Goal: Task Accomplishment & Management: Manage account settings

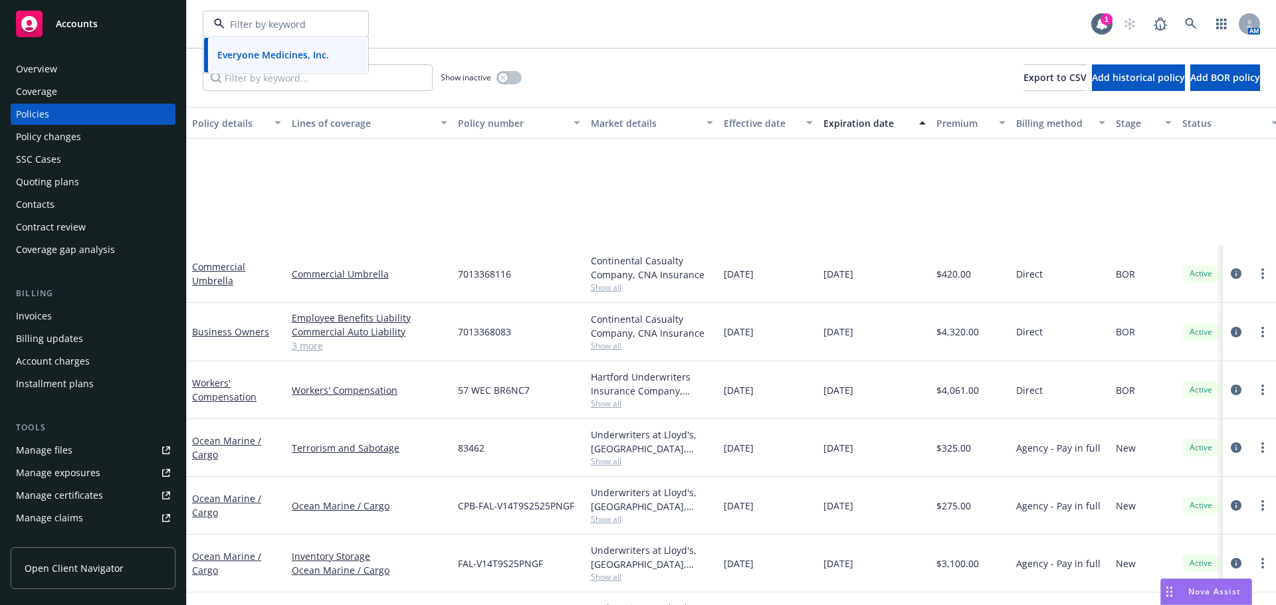
scroll to position [171, 0]
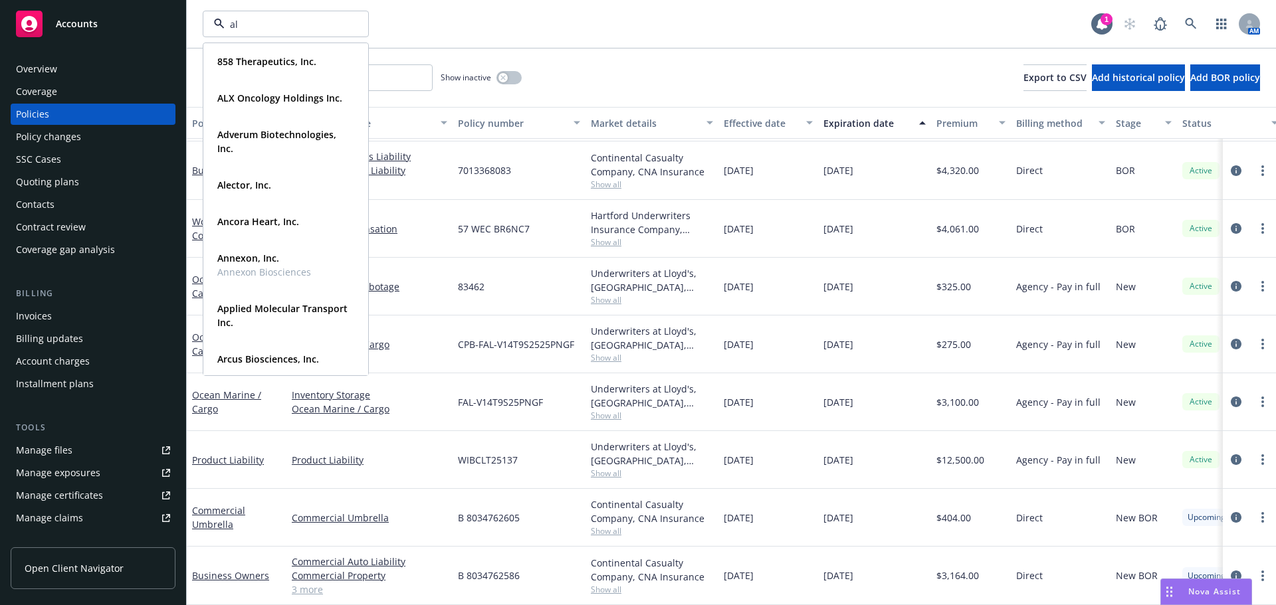
type input "alx"
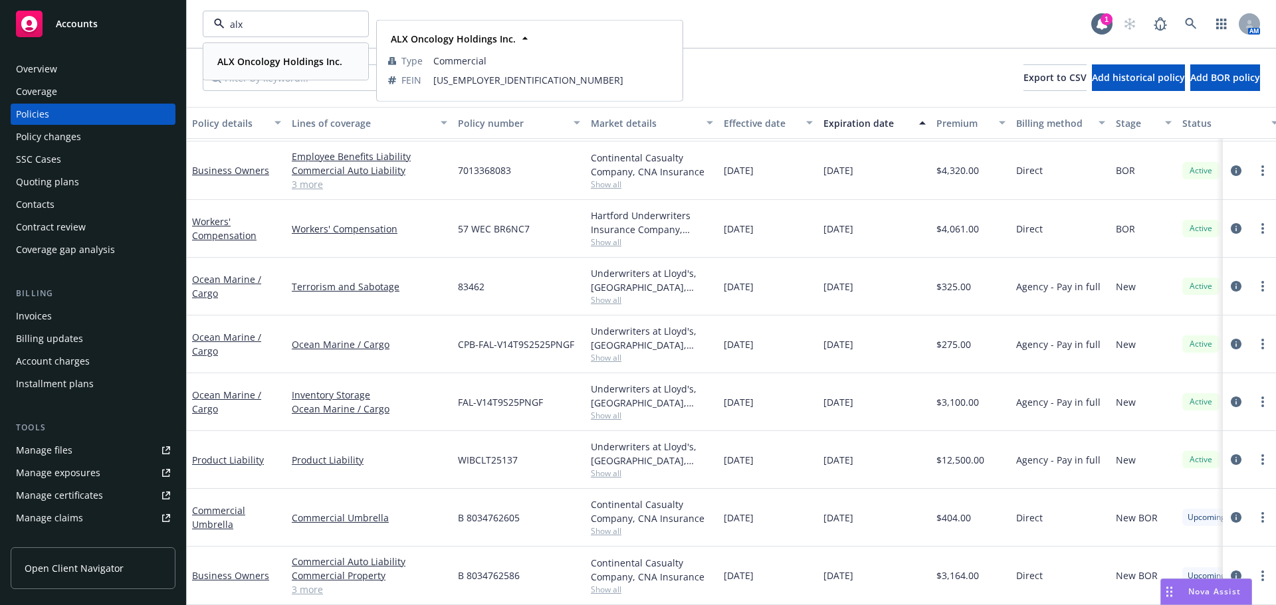
click at [314, 51] on div "ALX Oncology Holdings Inc. Type Commercial FEIN 47-2849014" at bounding box center [285, 61] width 163 height 35
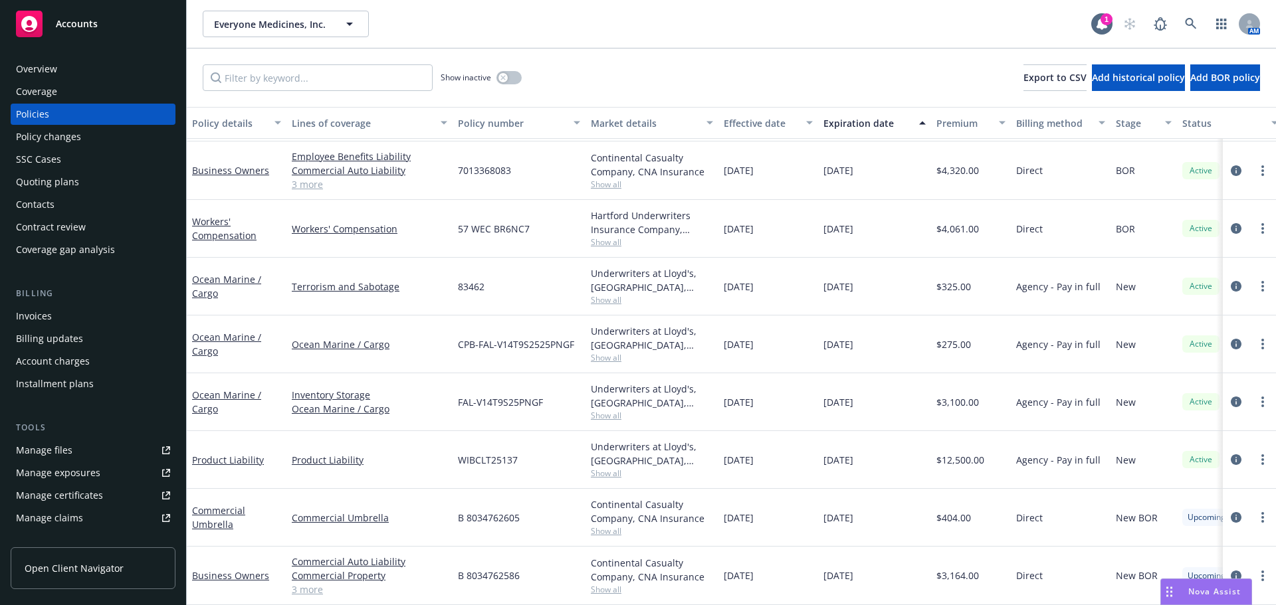
scroll to position [118, 0]
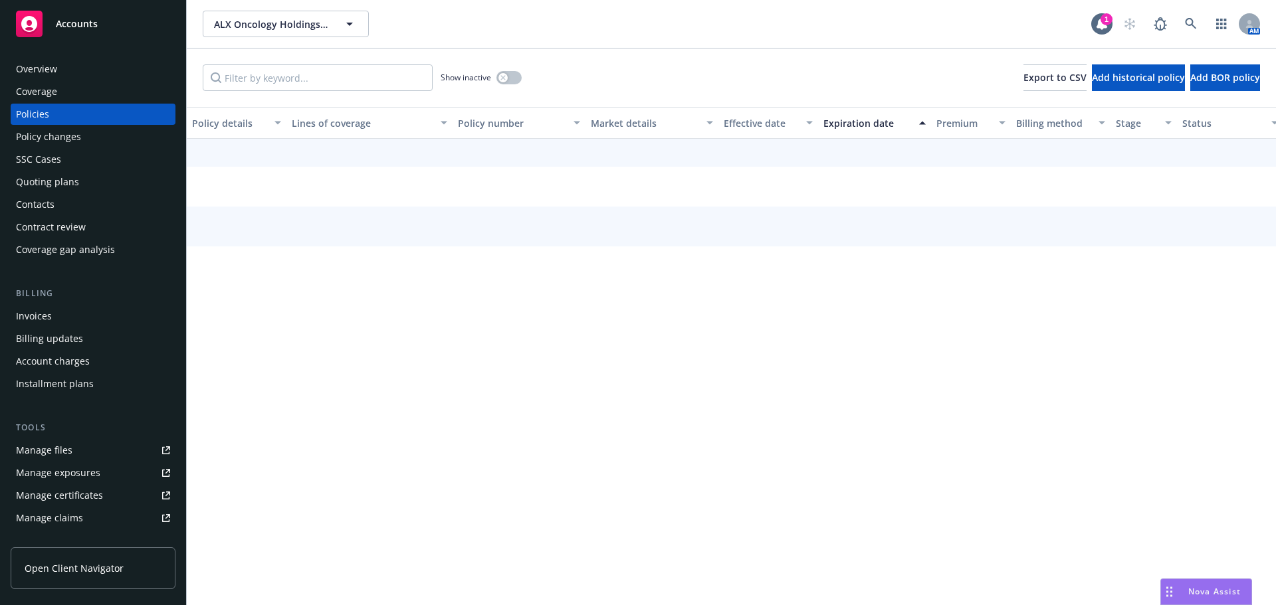
click at [64, 174] on div "Quoting plans" at bounding box center [47, 181] width 63 height 21
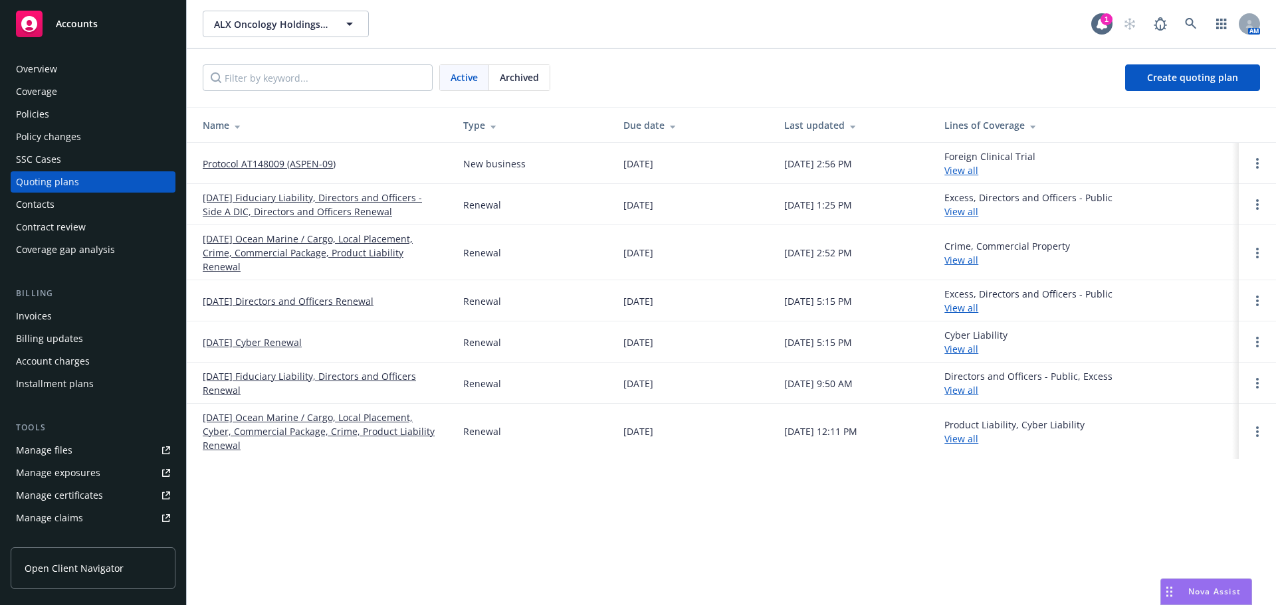
click at [275, 163] on link "Protocol AT148009 (ASPEN-09)" at bounding box center [269, 164] width 133 height 14
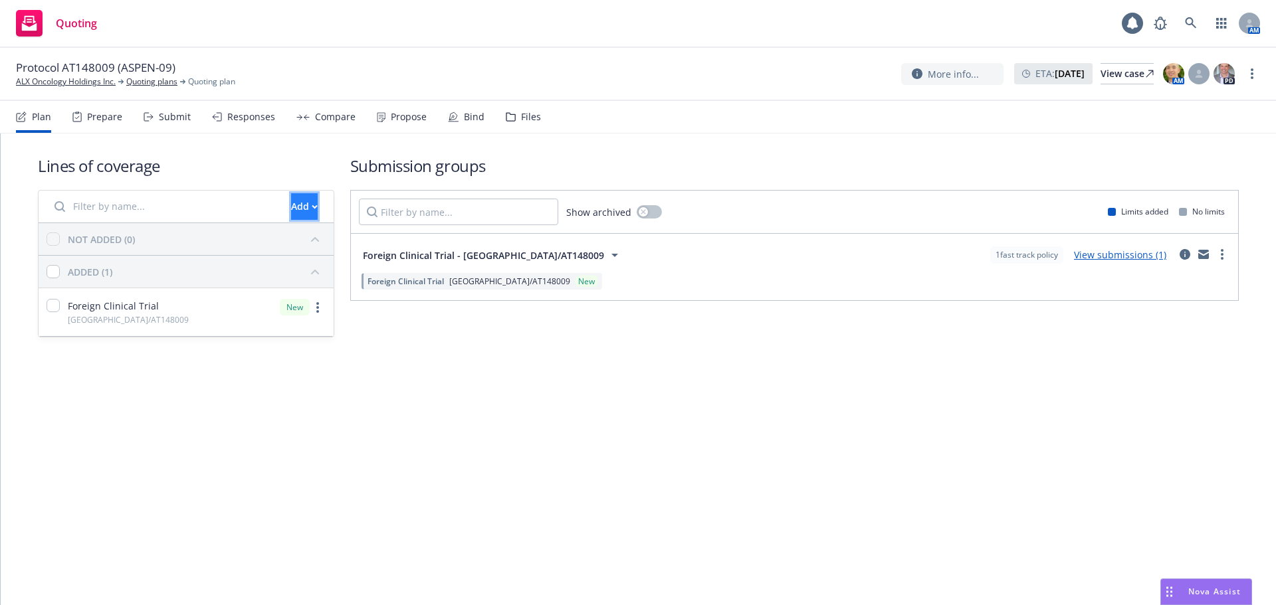
click at [291, 207] on div "Add" at bounding box center [304, 206] width 27 height 25
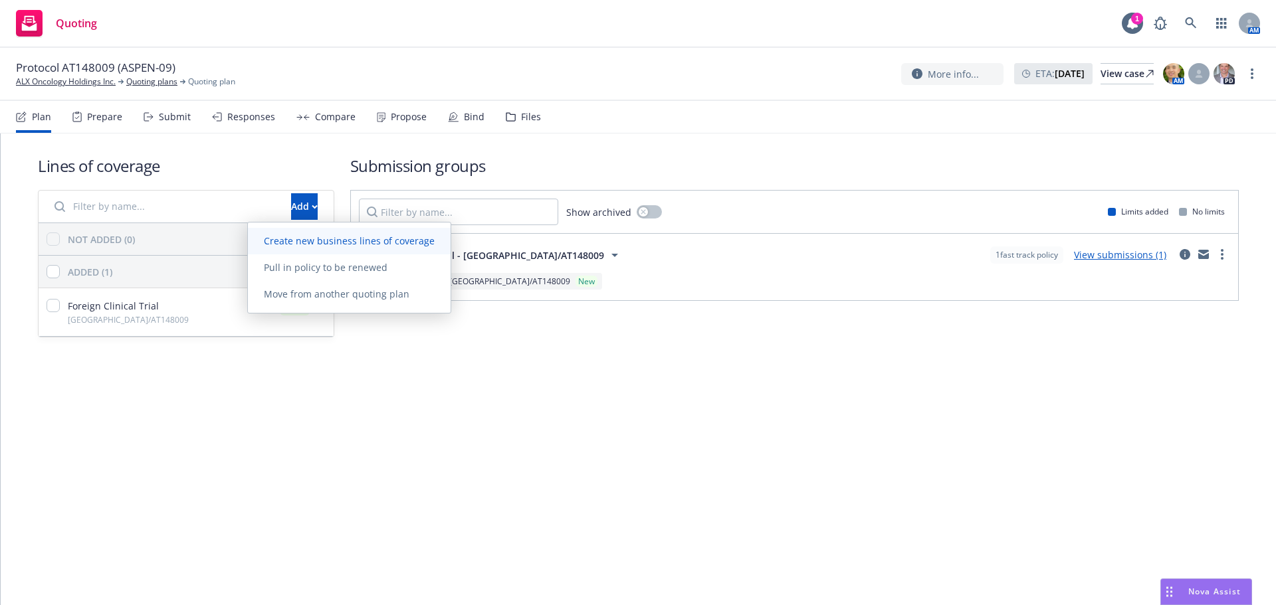
click at [377, 243] on span "Create new business lines of coverage" at bounding box center [349, 241] width 203 height 13
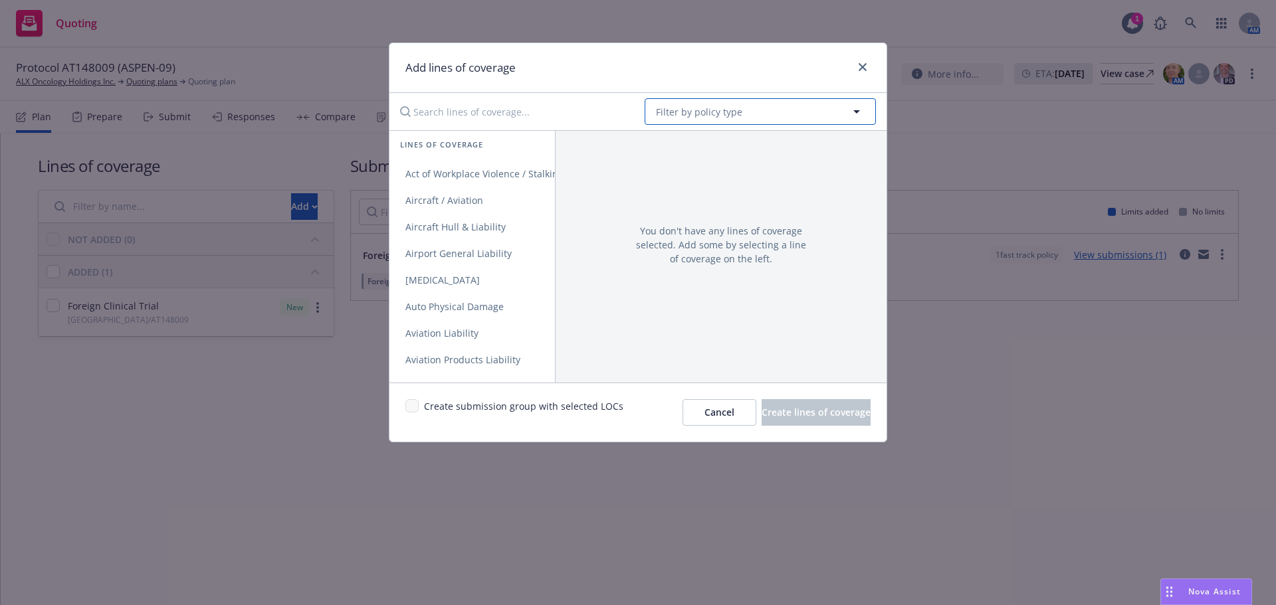
click at [720, 114] on span "Filter by policy type" at bounding box center [699, 112] width 86 height 14
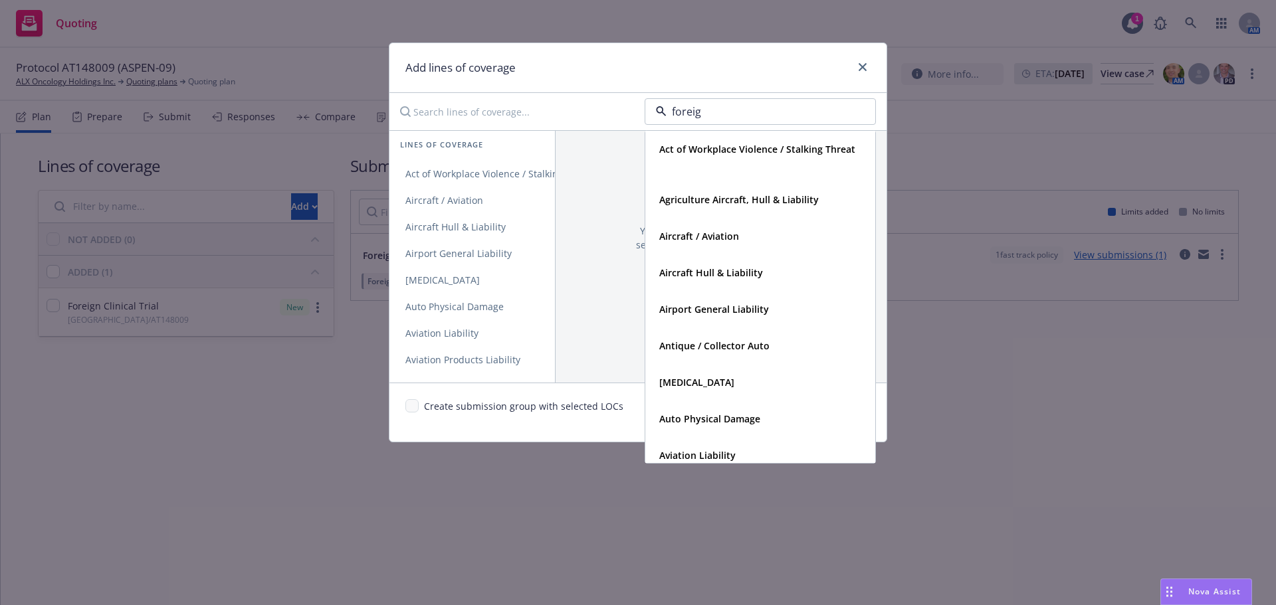
type input "foreign"
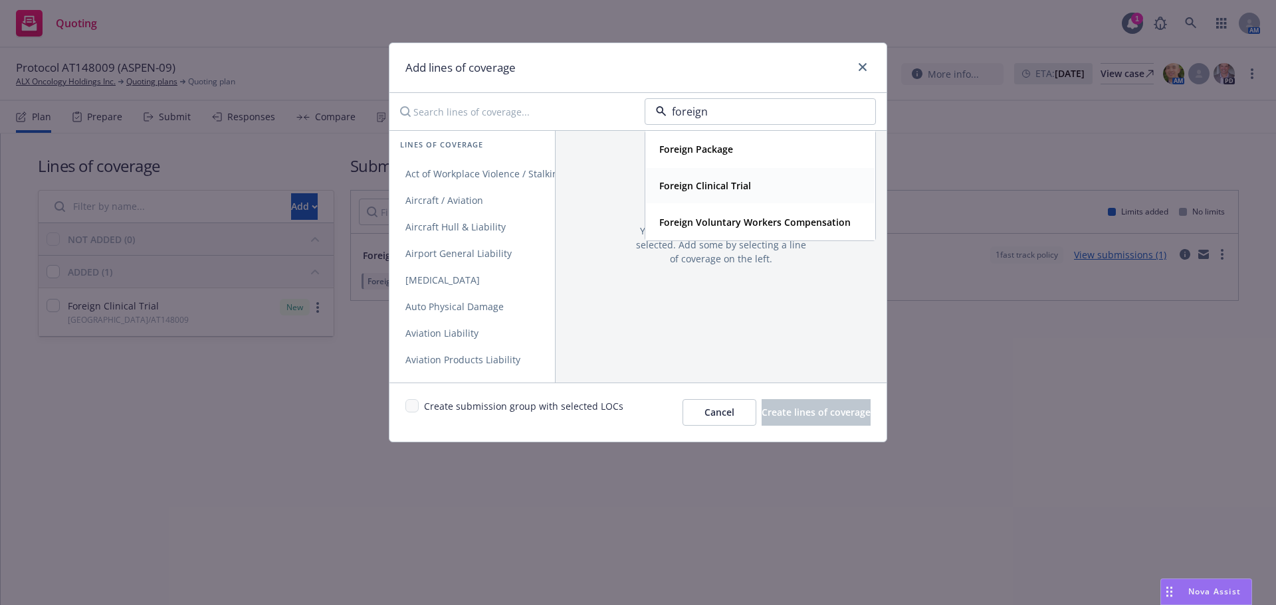
click at [714, 178] on div "Foreign Clinical Trial" at bounding box center [704, 185] width 100 height 19
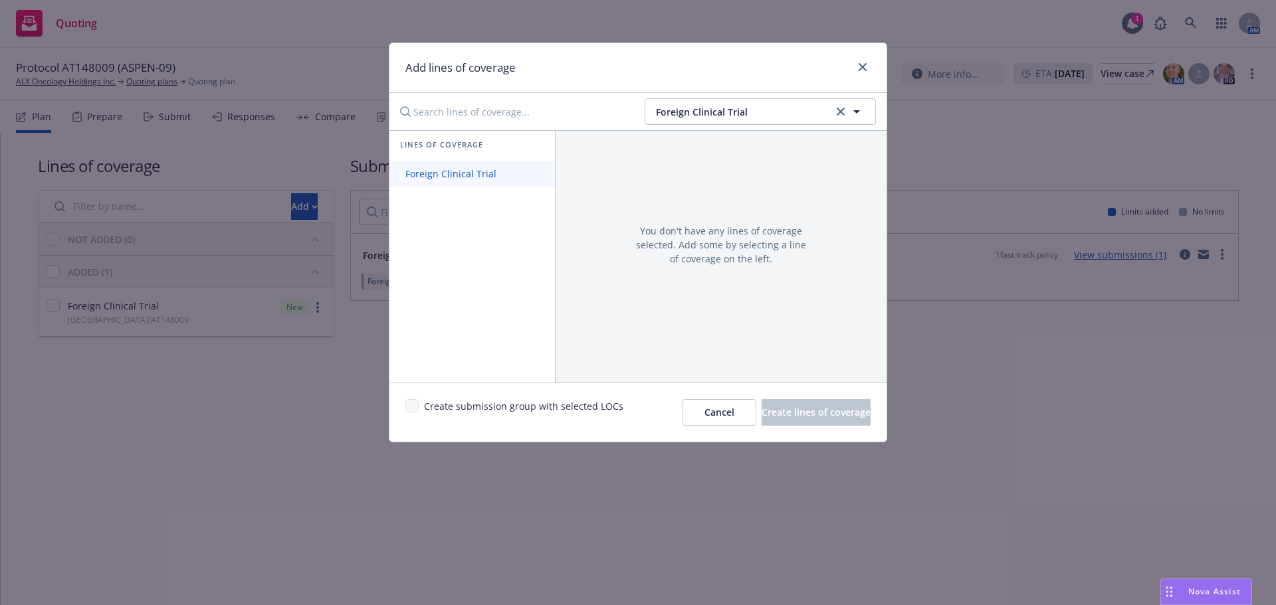
click at [467, 171] on span "Foreign Clinical Trial" at bounding box center [450, 173] width 123 height 13
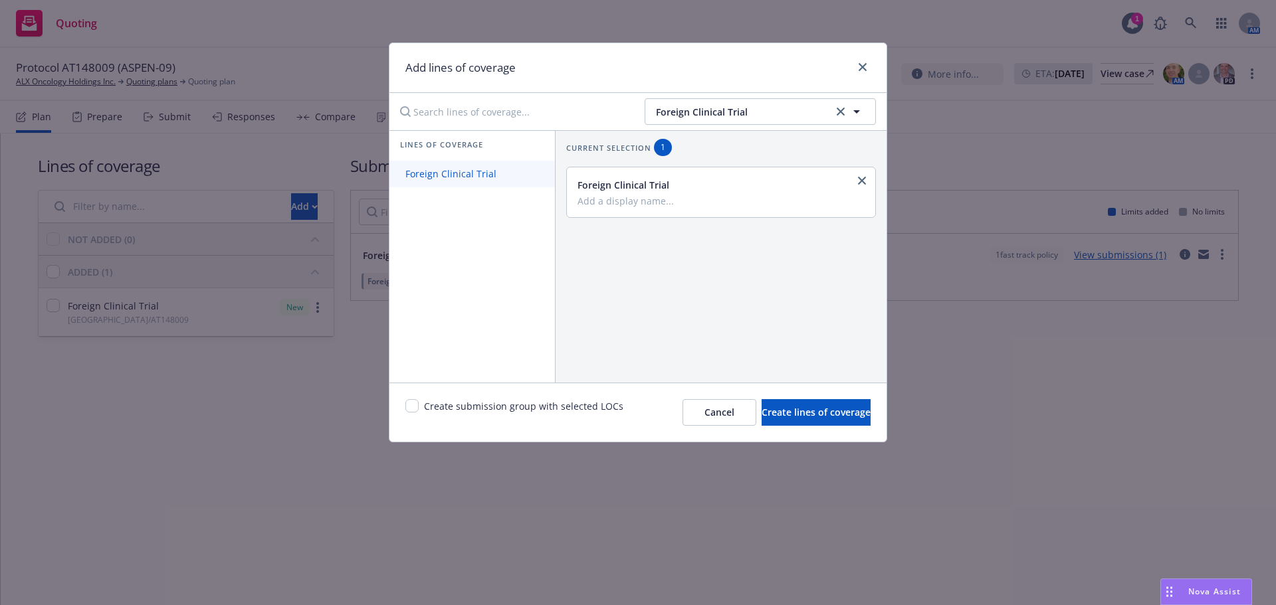
click at [467, 171] on span "Foreign Clinical Trial" at bounding box center [450, 173] width 123 height 13
click at [655, 197] on input "Add a display name..." at bounding box center [720, 201] width 284 height 12
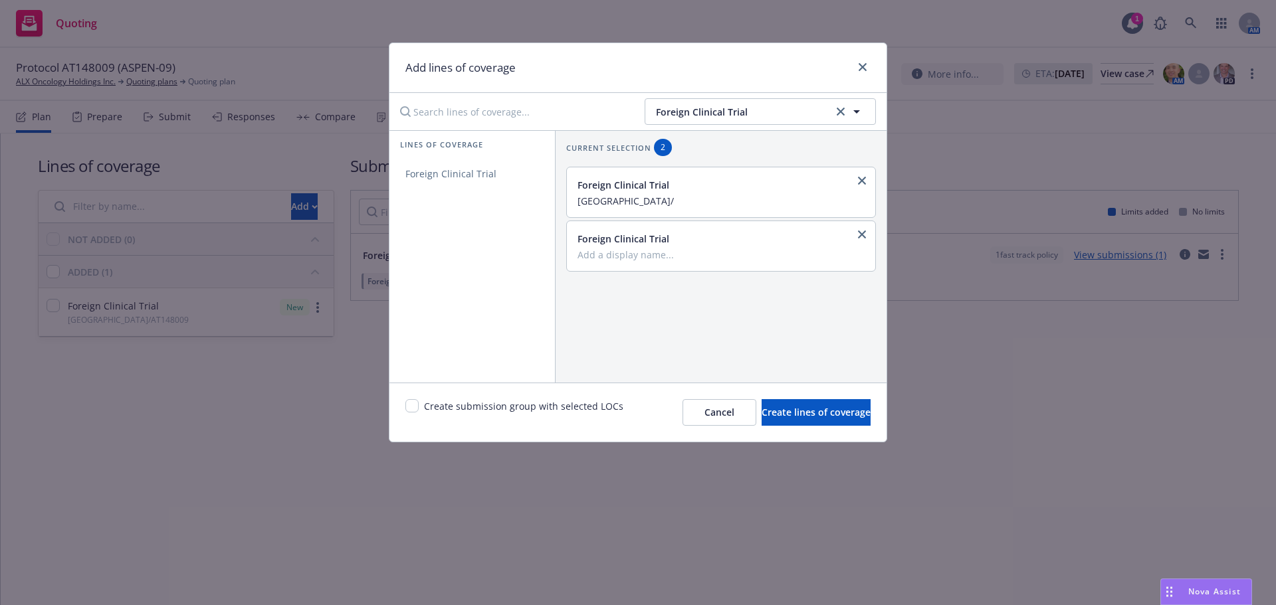
paste input "AT148009"
type input "[GEOGRAPHIC_DATA]/AT148009"
click at [649, 261] on input "Add a display name..." at bounding box center [720, 255] width 284 height 12
paste input "AT148009"
type input "Italy/AT148009"
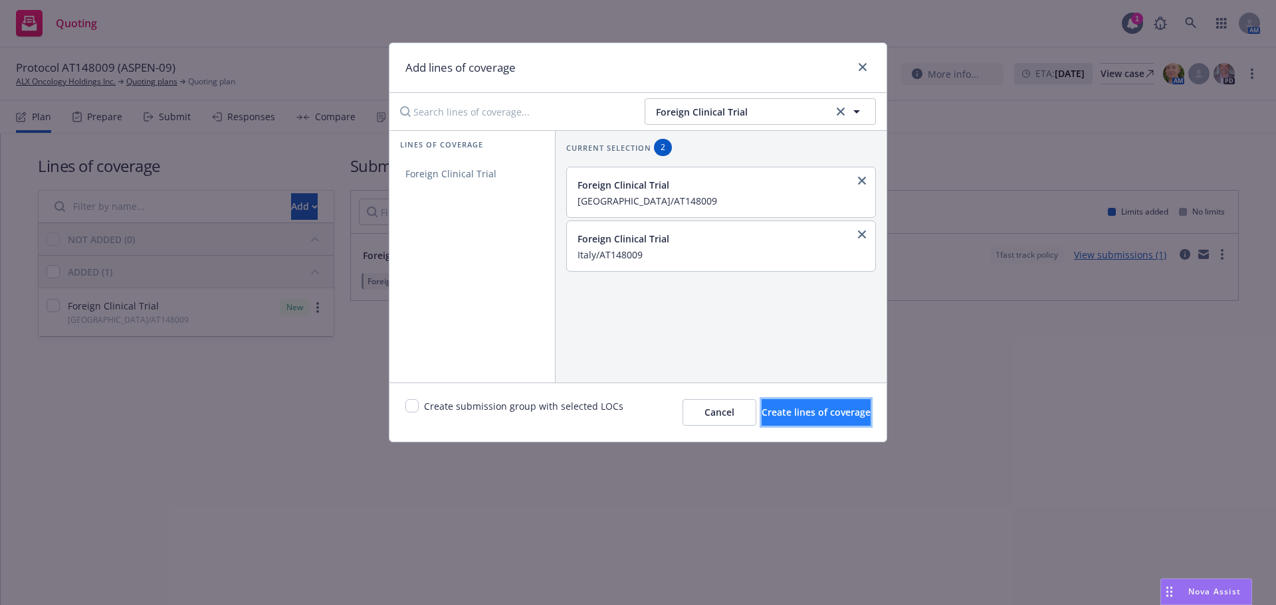
click at [828, 424] on button "Create lines of coverage" at bounding box center [816, 412] width 109 height 27
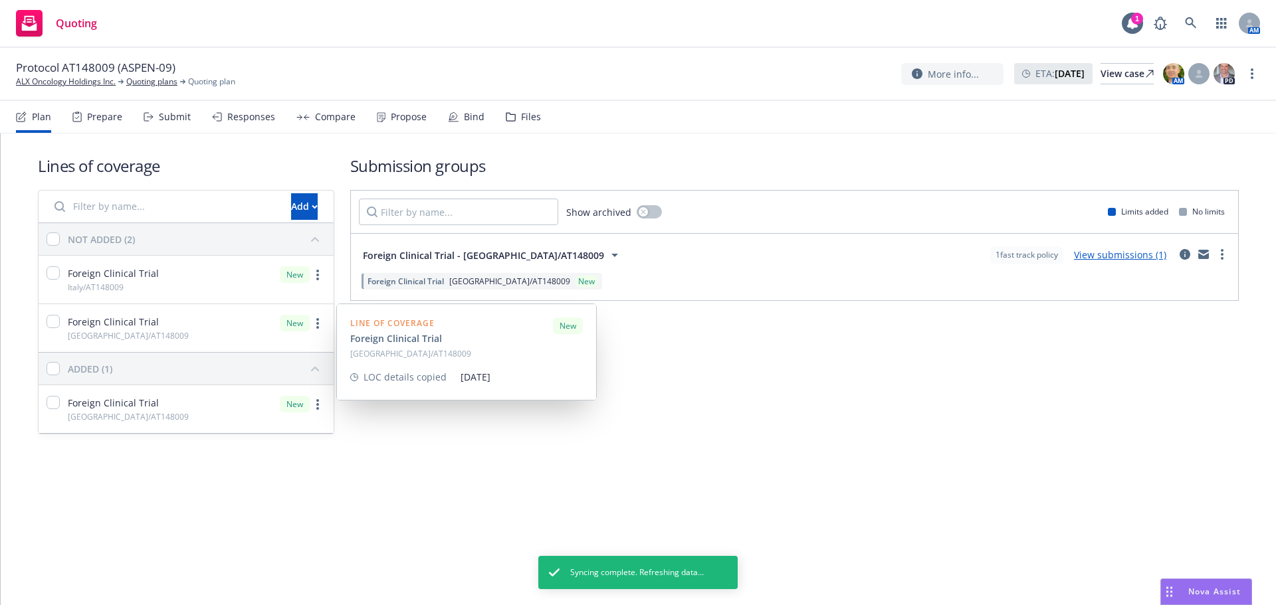
click at [60, 327] on div "Foreign Clinical Trial France/AT148009" at bounding box center [118, 328] width 142 height 27
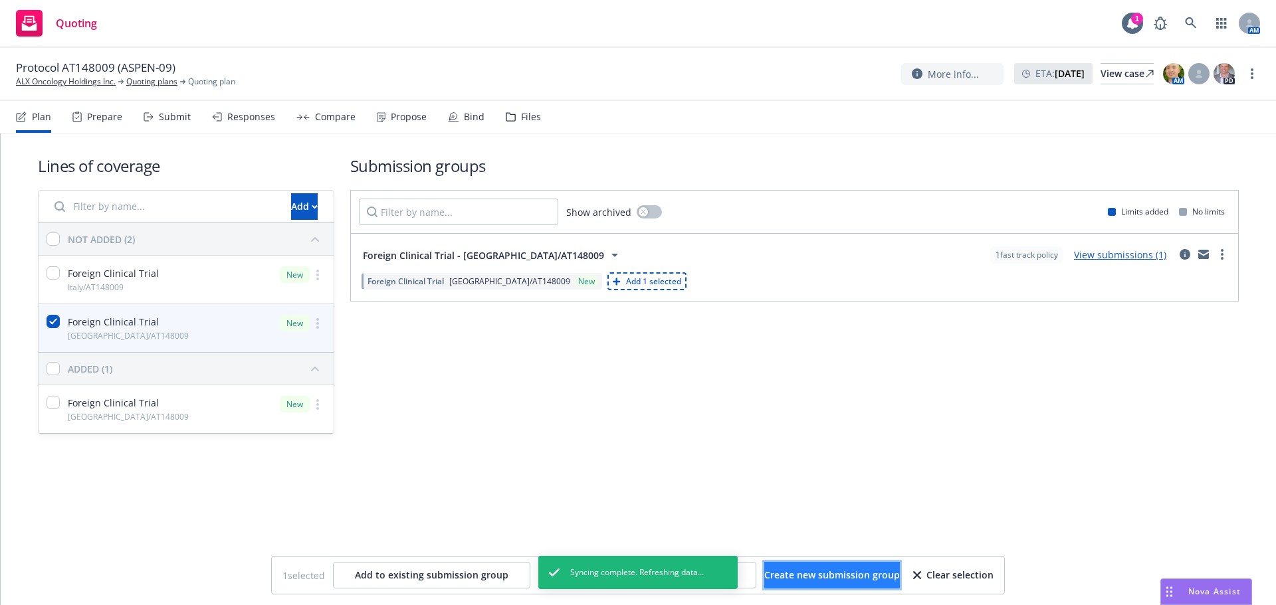
click at [817, 579] on span "Create new submission group" at bounding box center [832, 575] width 136 height 13
checkbox input "false"
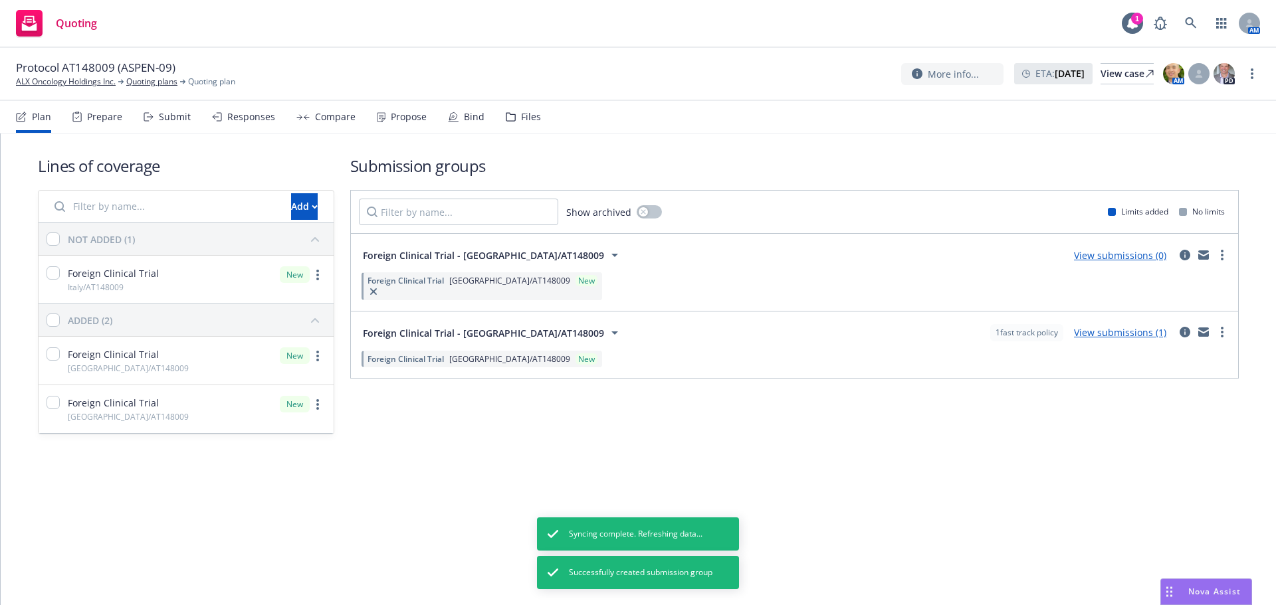
click at [1182, 256] on icon "circleInformation" at bounding box center [1185, 255] width 11 height 11
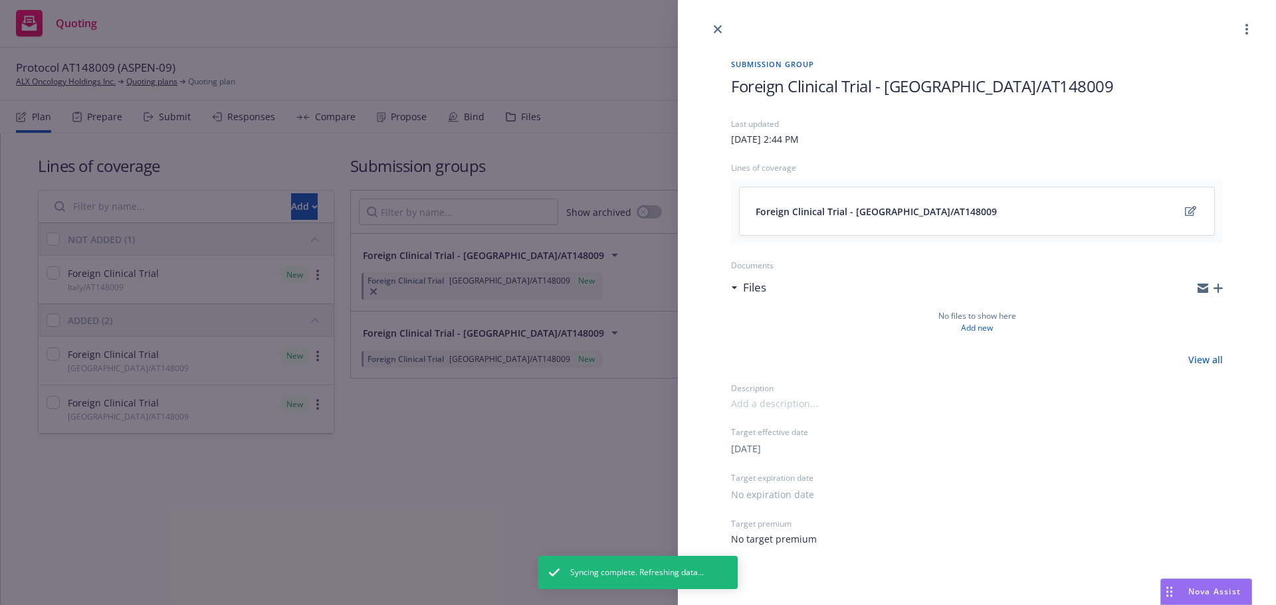
click at [1218, 288] on icon "button" at bounding box center [1217, 288] width 9 height 9
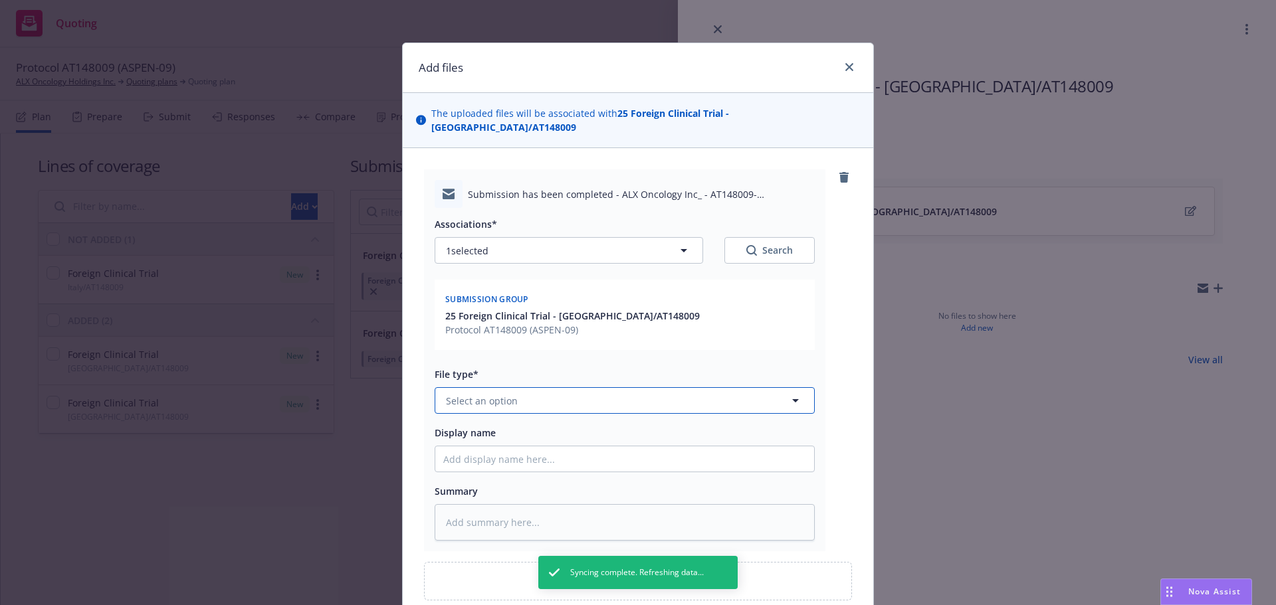
click at [508, 398] on button "Select an option" at bounding box center [625, 400] width 380 height 27
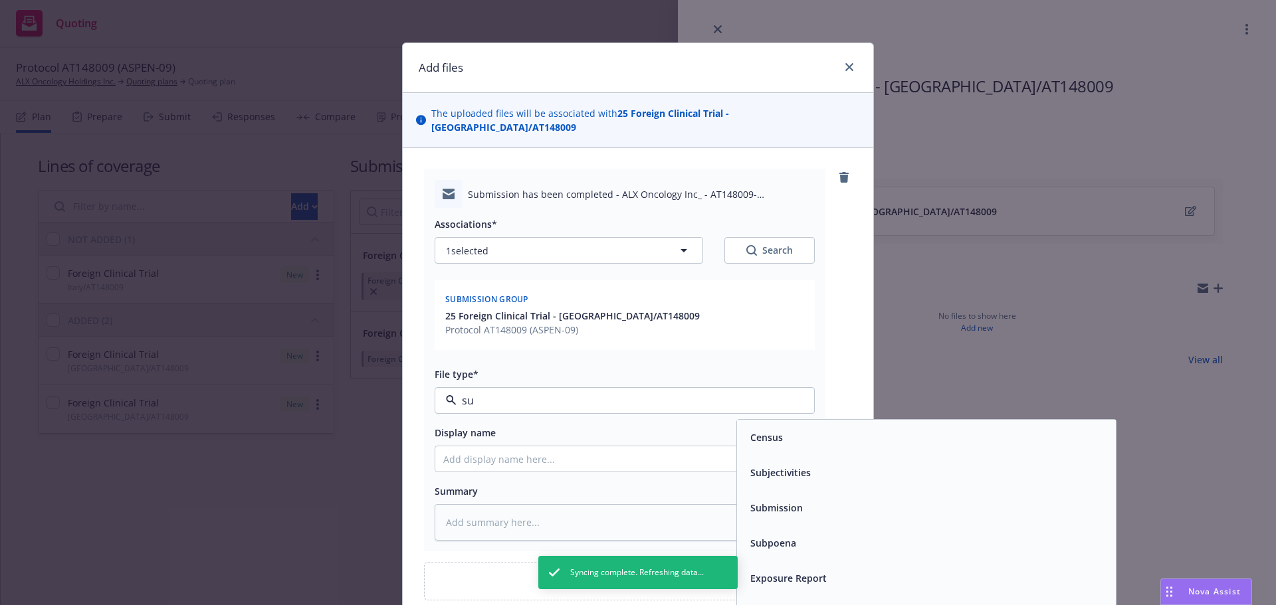
type input "sub"
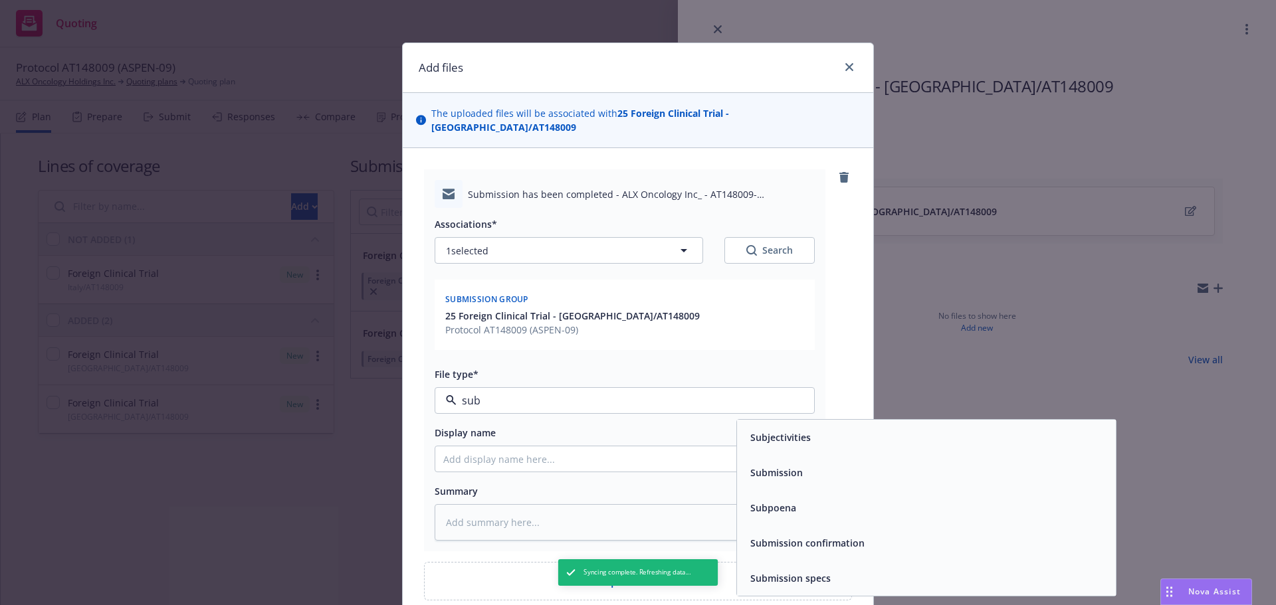
click at [813, 463] on div "Submission" at bounding box center [926, 472] width 363 height 19
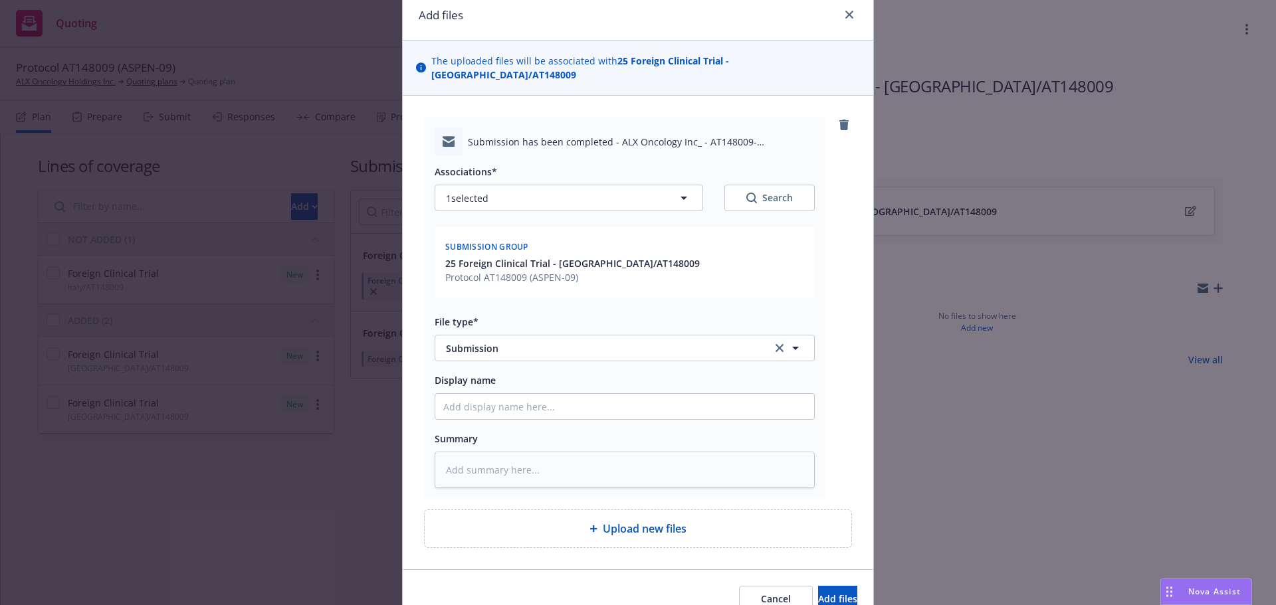
scroll to position [105, 0]
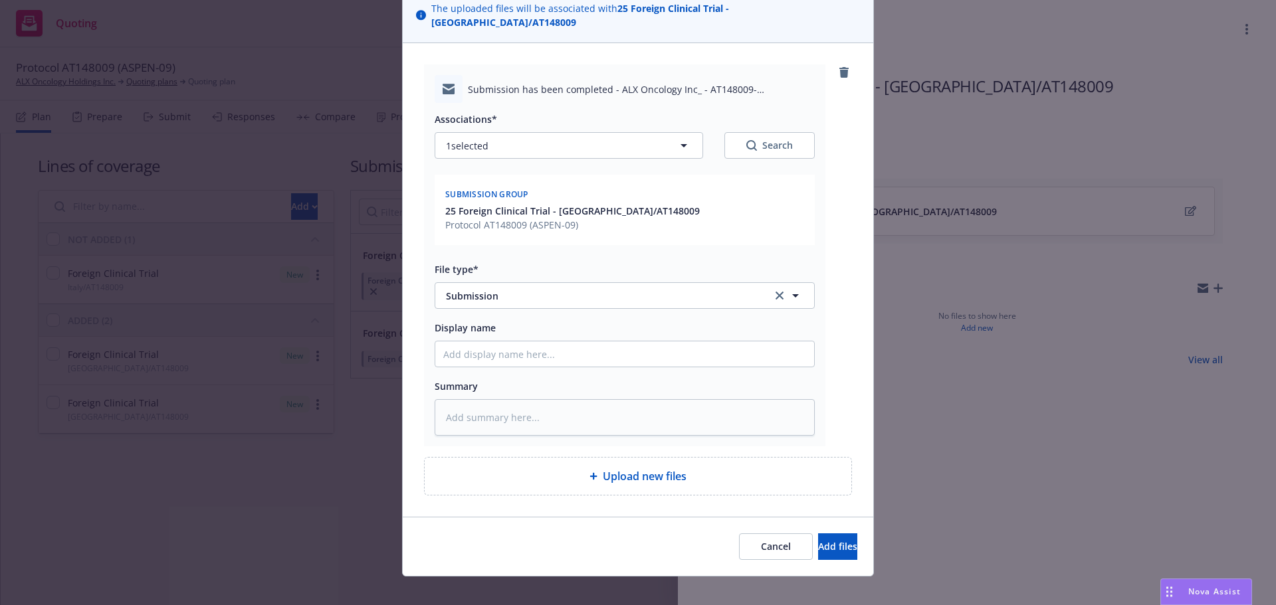
type textarea "x"
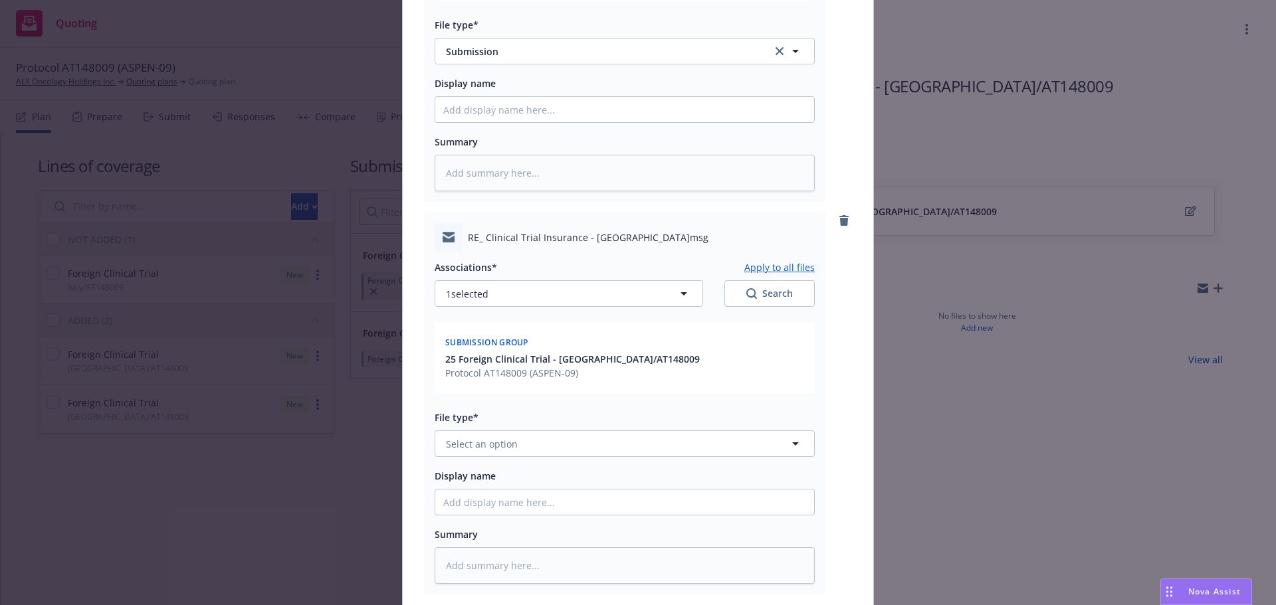
scroll to position [498, 0]
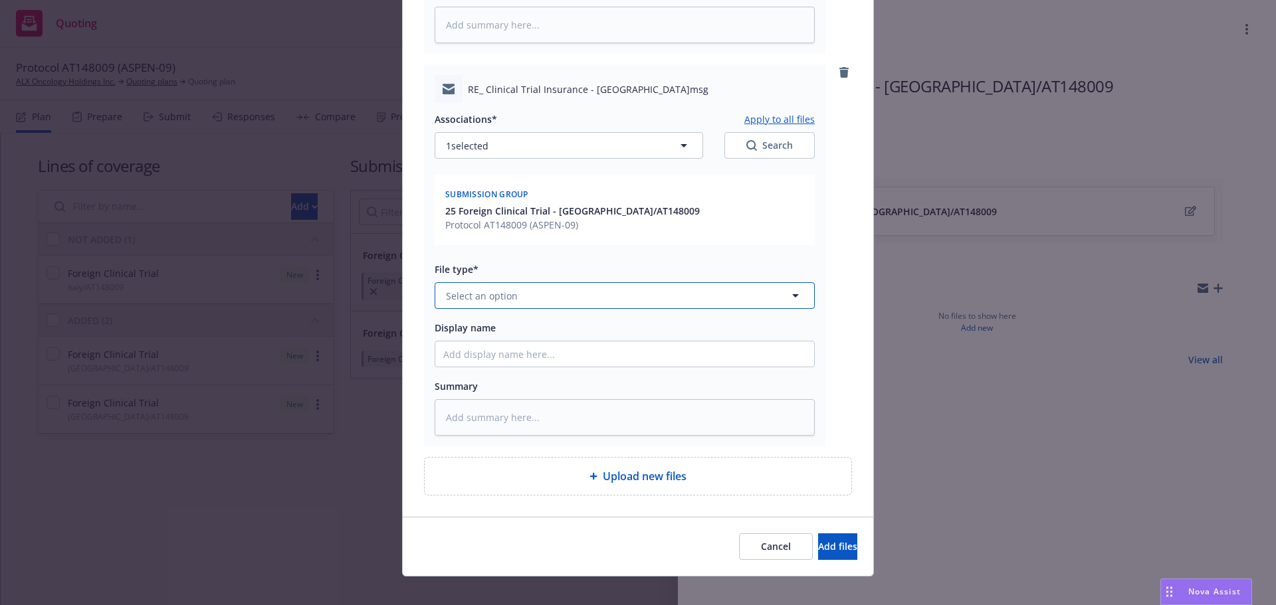
click at [502, 289] on span "Select an option" at bounding box center [482, 296] width 72 height 14
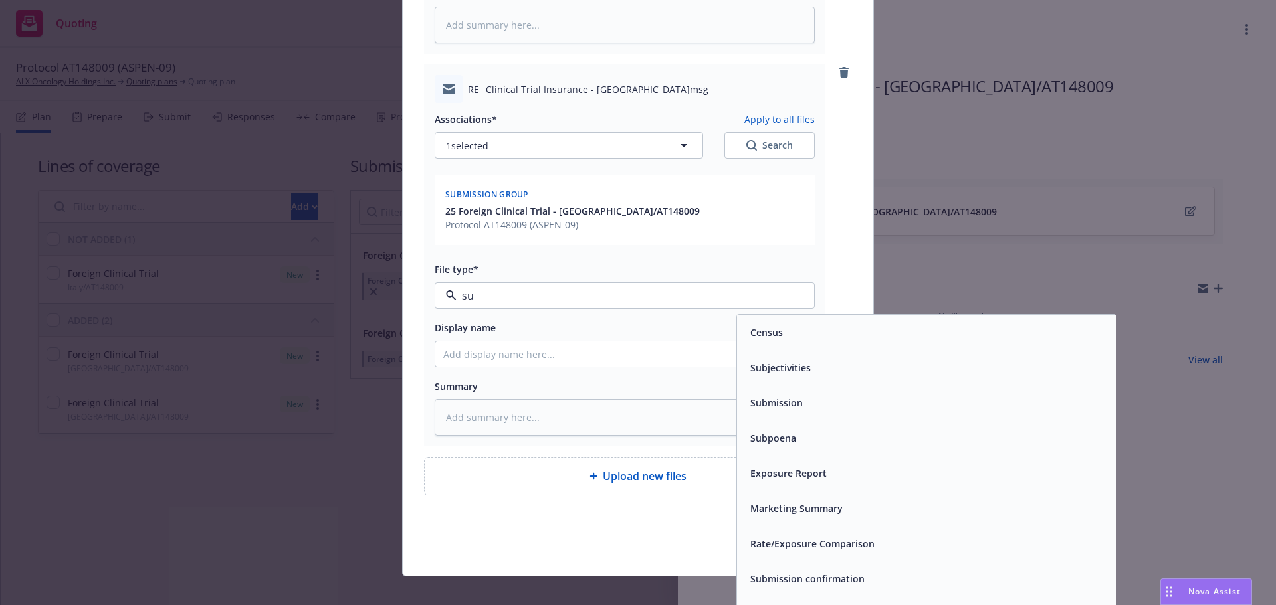
type input "sub"
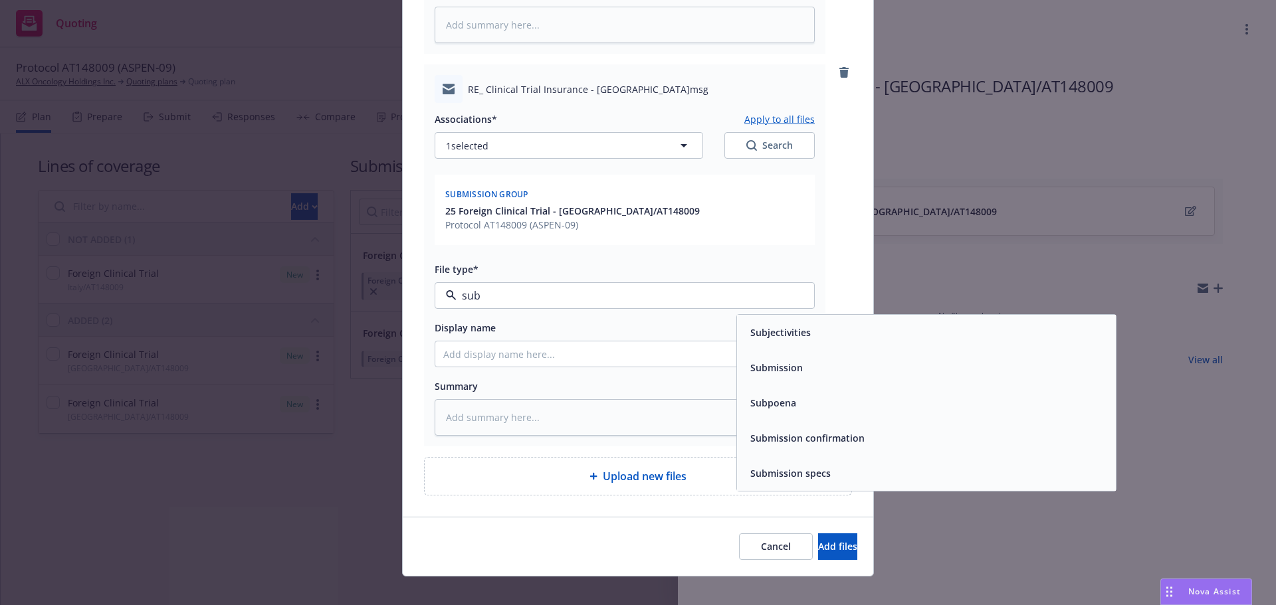
click at [809, 358] on div "Submission" at bounding box center [926, 367] width 363 height 19
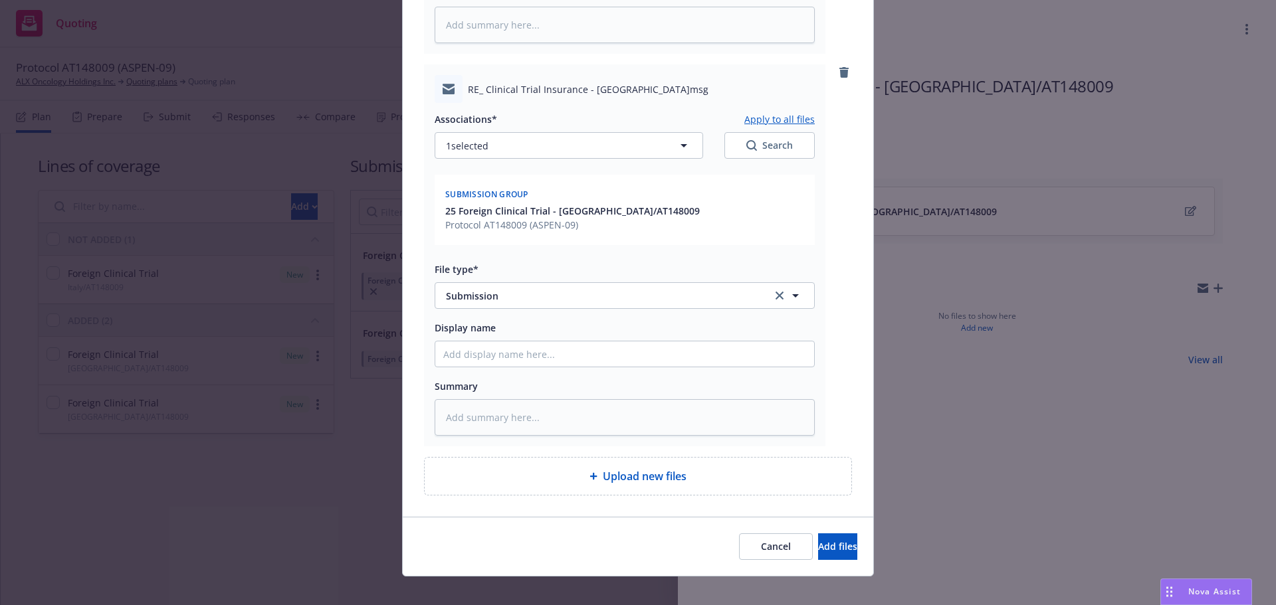
type textarea "x"
click at [591, 284] on button "Select an option" at bounding box center [625, 295] width 380 height 27
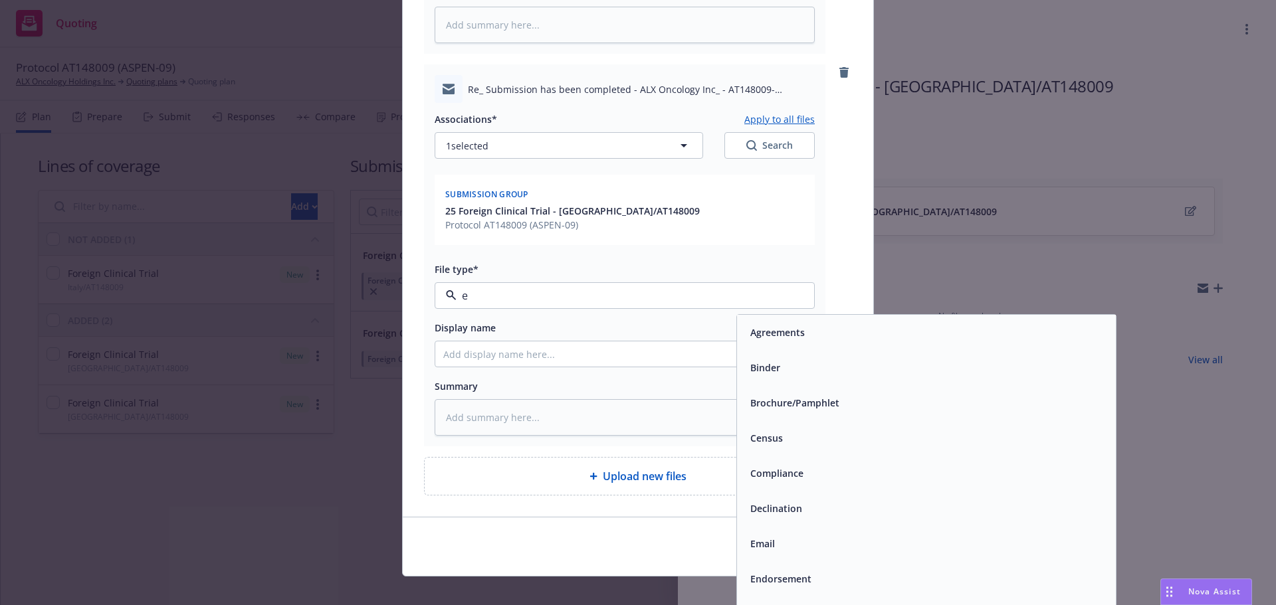
type input "em"
click at [805, 358] on div "Email" at bounding box center [926, 367] width 363 height 19
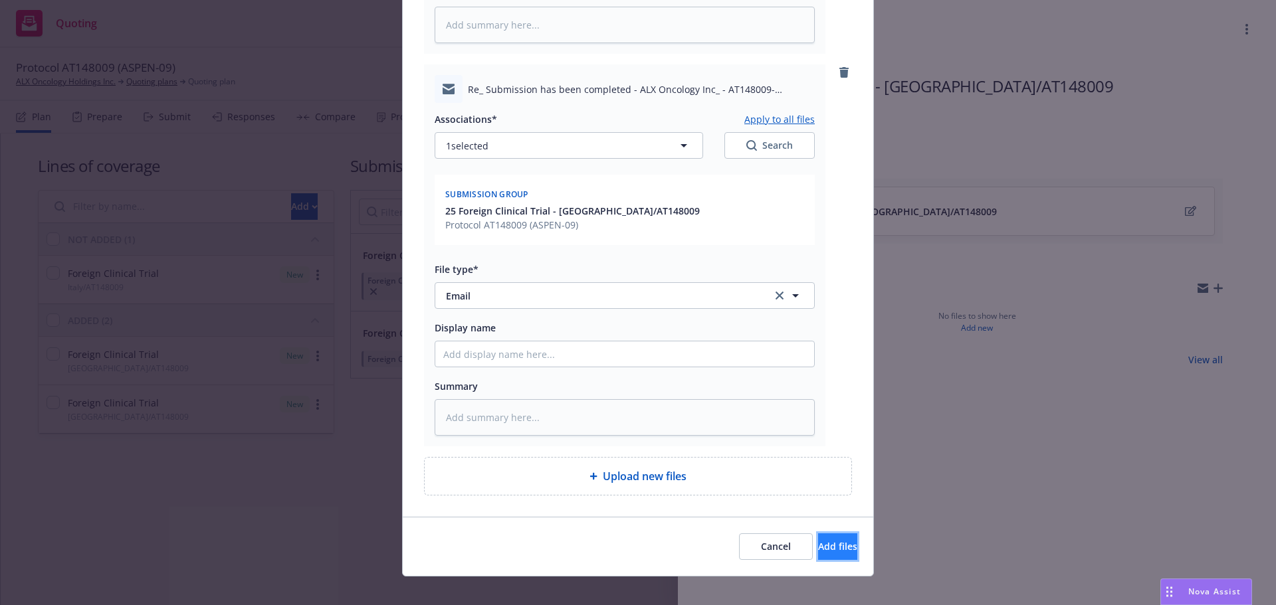
click at [818, 540] on span "Add files" at bounding box center [837, 546] width 39 height 13
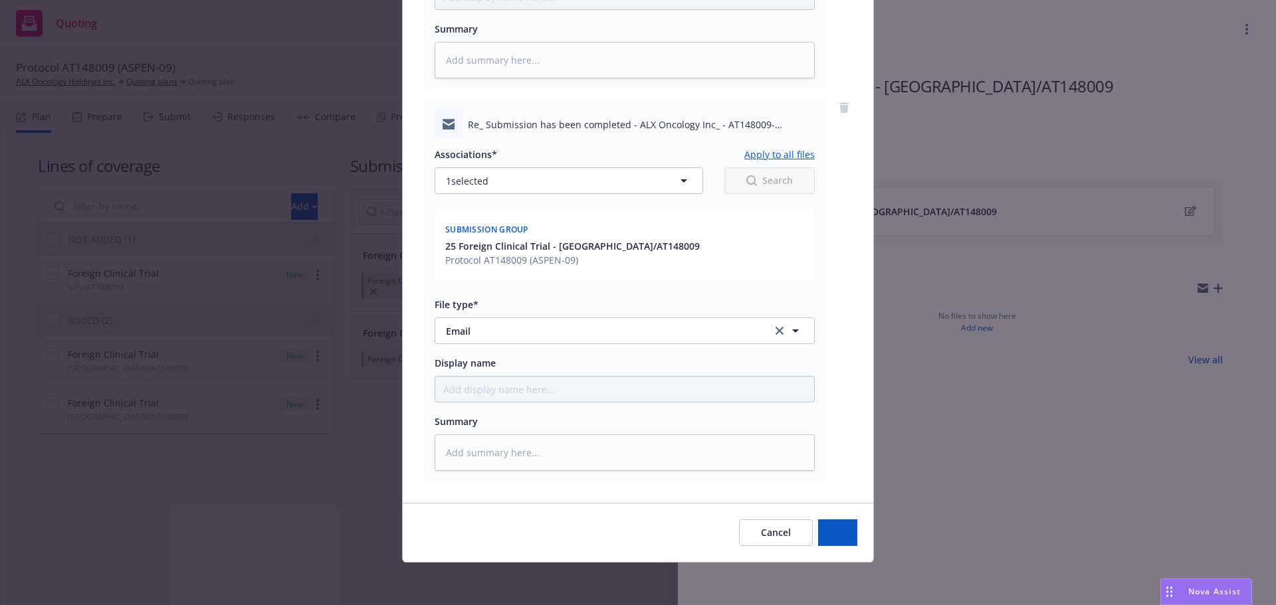
scroll to position [841, 0]
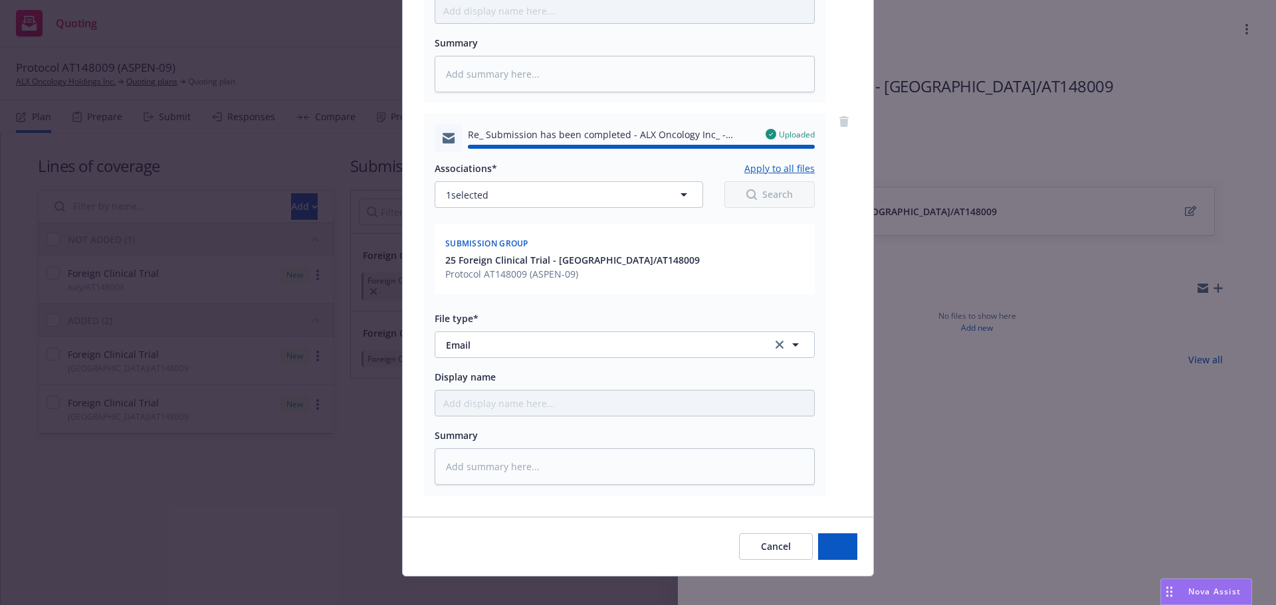
type textarea "x"
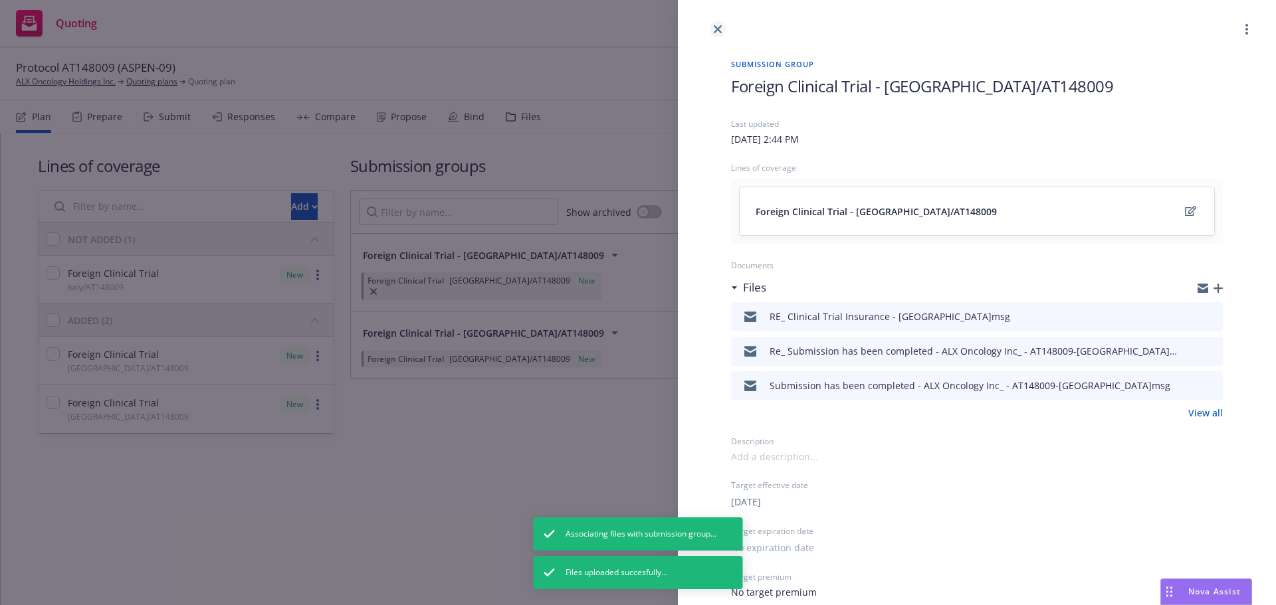
click at [724, 26] on link "close" at bounding box center [718, 29] width 16 height 16
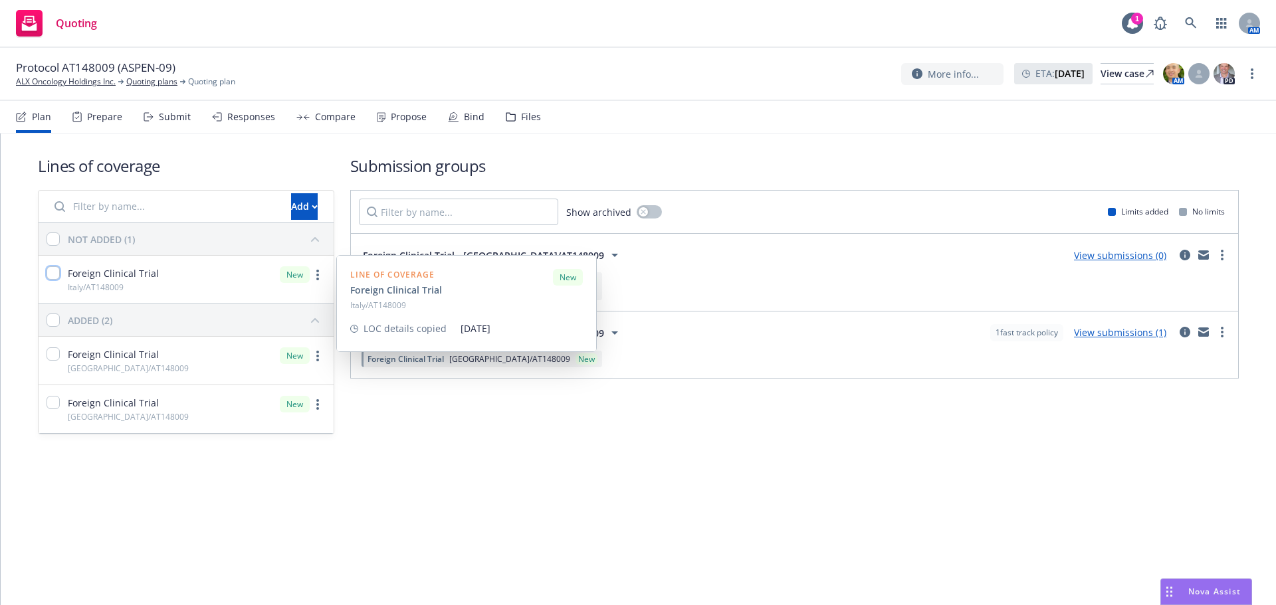
click at [56, 270] on input "checkbox" at bounding box center [53, 272] width 13 height 13
checkbox input "true"
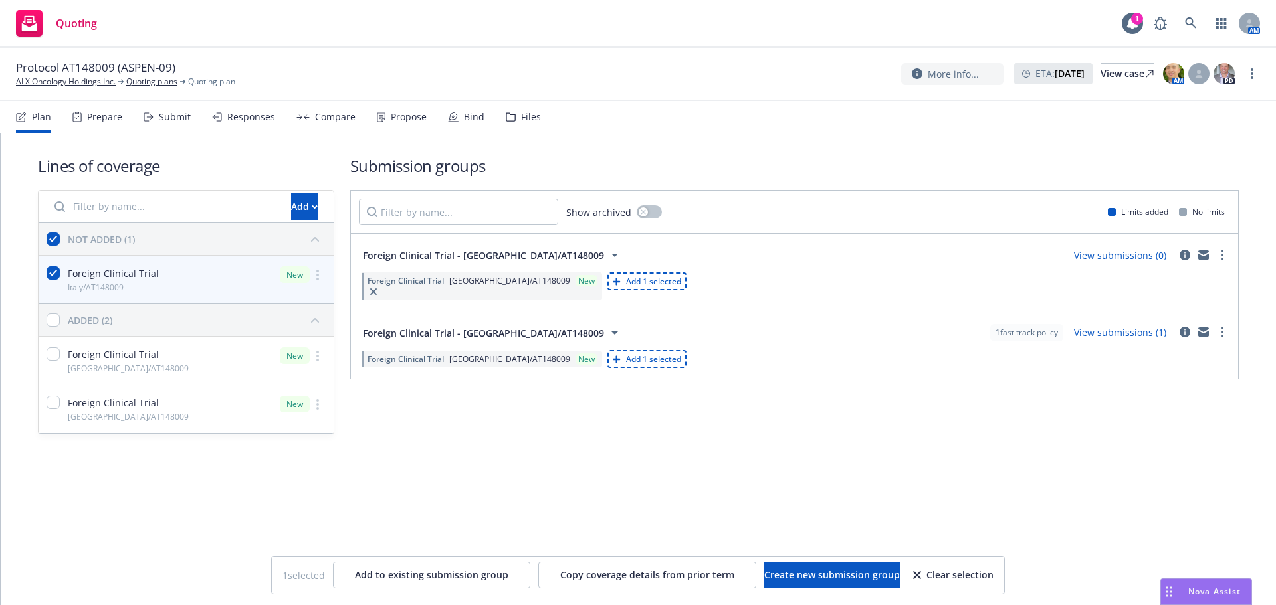
click at [815, 560] on div "1 selected Add to existing submission group Copy coverage details from prior te…" at bounding box center [638, 575] width 732 height 37
click at [819, 567] on button "Create new submission group" at bounding box center [832, 575] width 136 height 27
checkbox input "false"
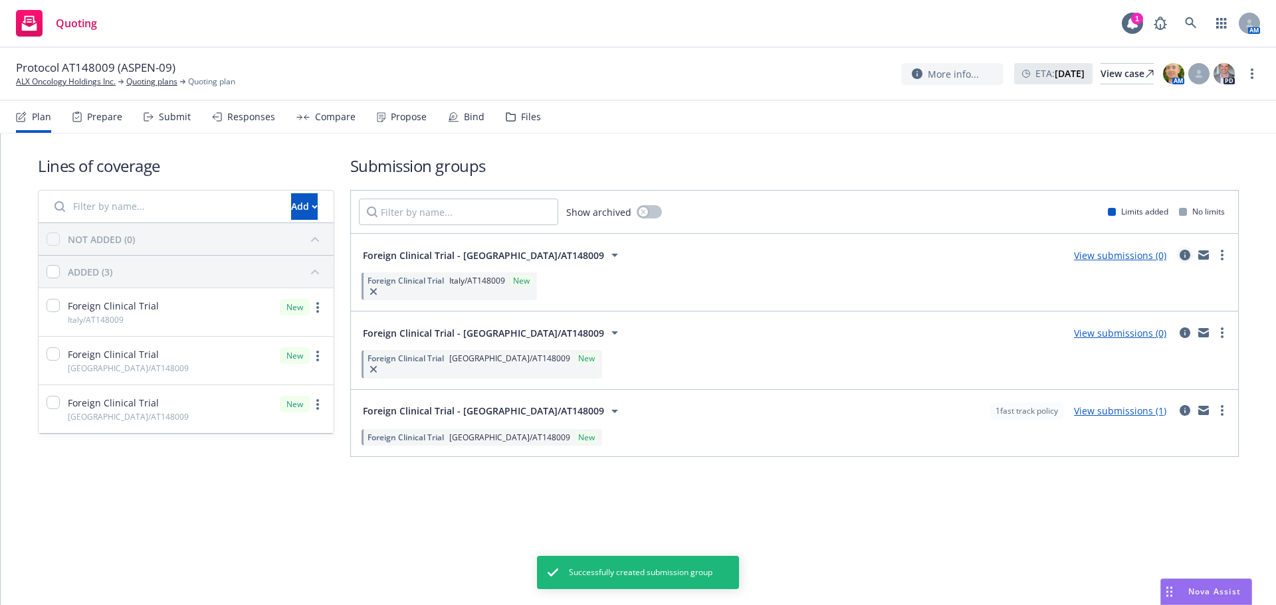
click at [1180, 257] on icon "circleInformation" at bounding box center [1185, 255] width 11 height 11
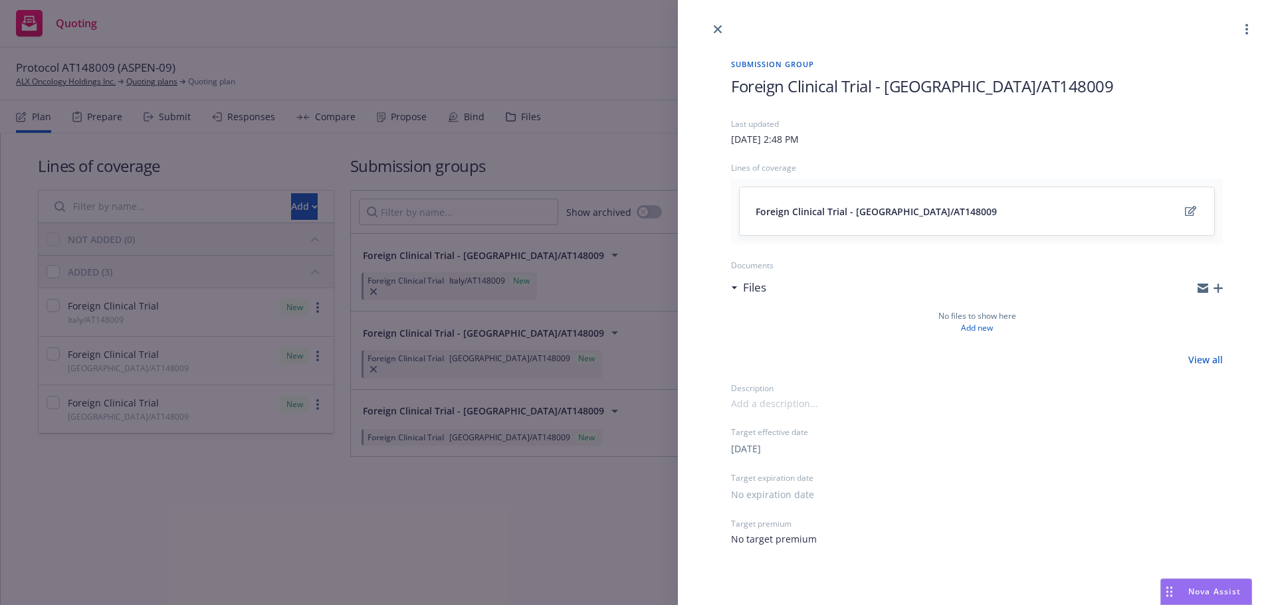
click at [1218, 288] on icon "button" at bounding box center [1217, 288] width 9 height 9
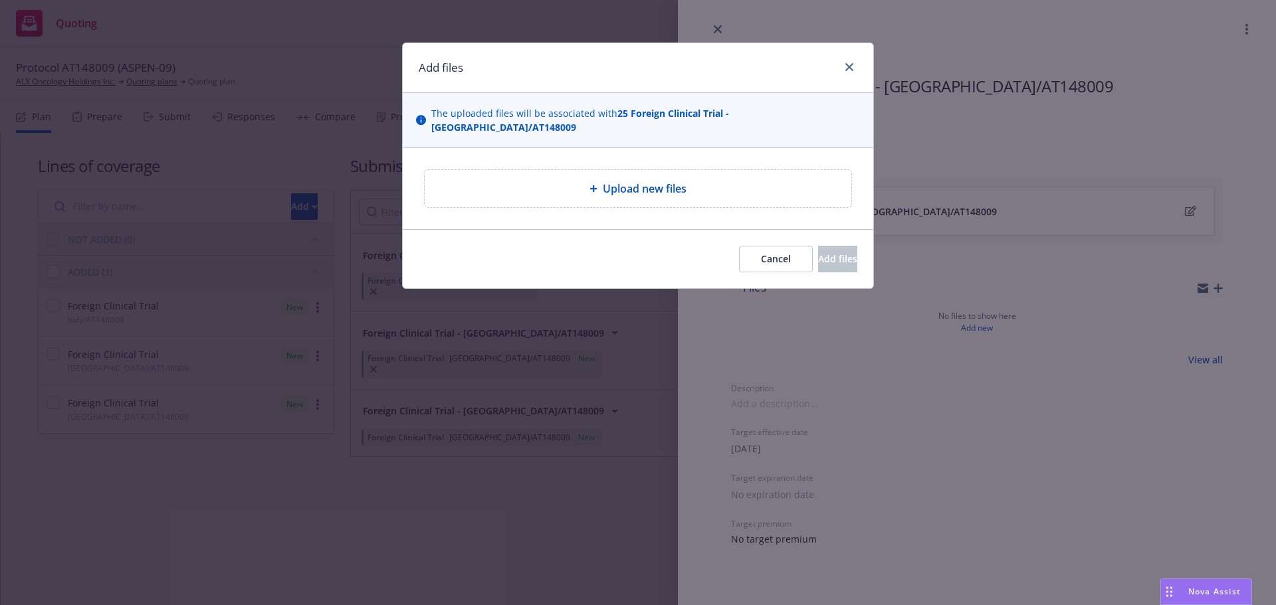
type textarea "x"
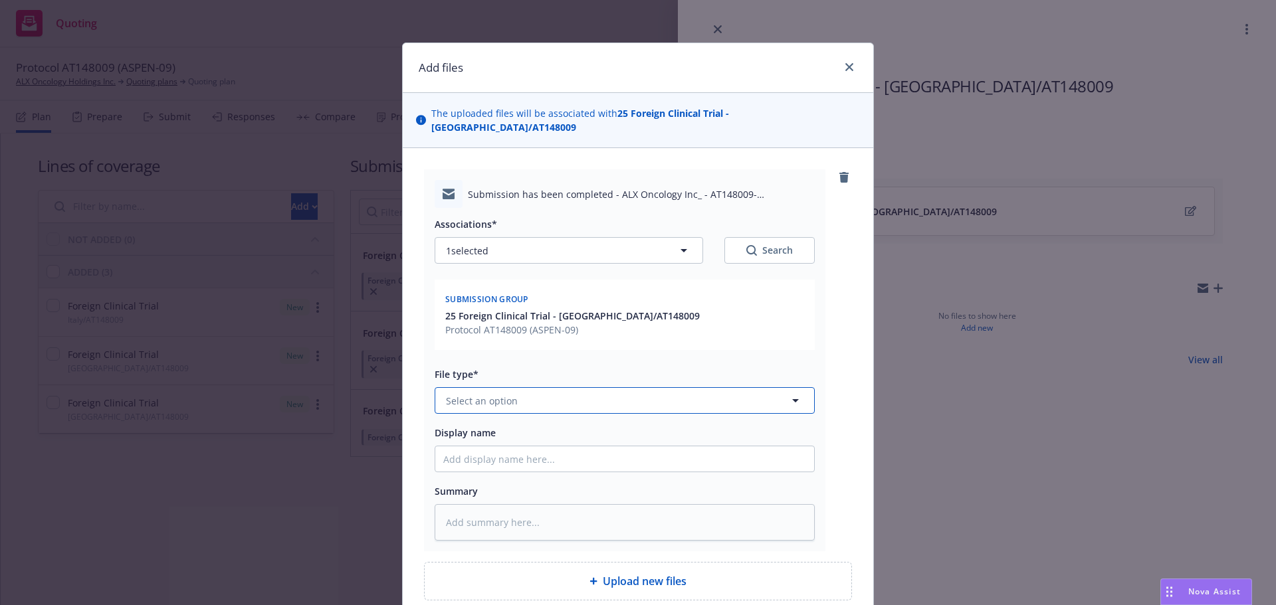
click at [524, 387] on button "Select an option" at bounding box center [625, 400] width 380 height 27
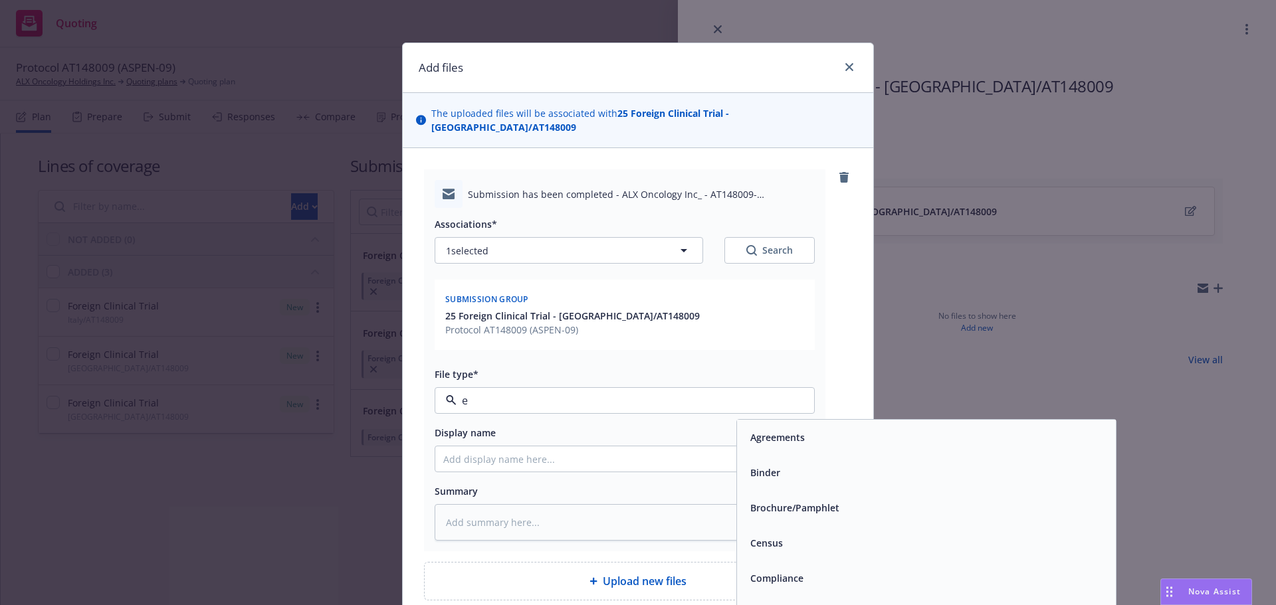
type input "em"
click at [818, 465] on div "Email" at bounding box center [926, 472] width 363 height 19
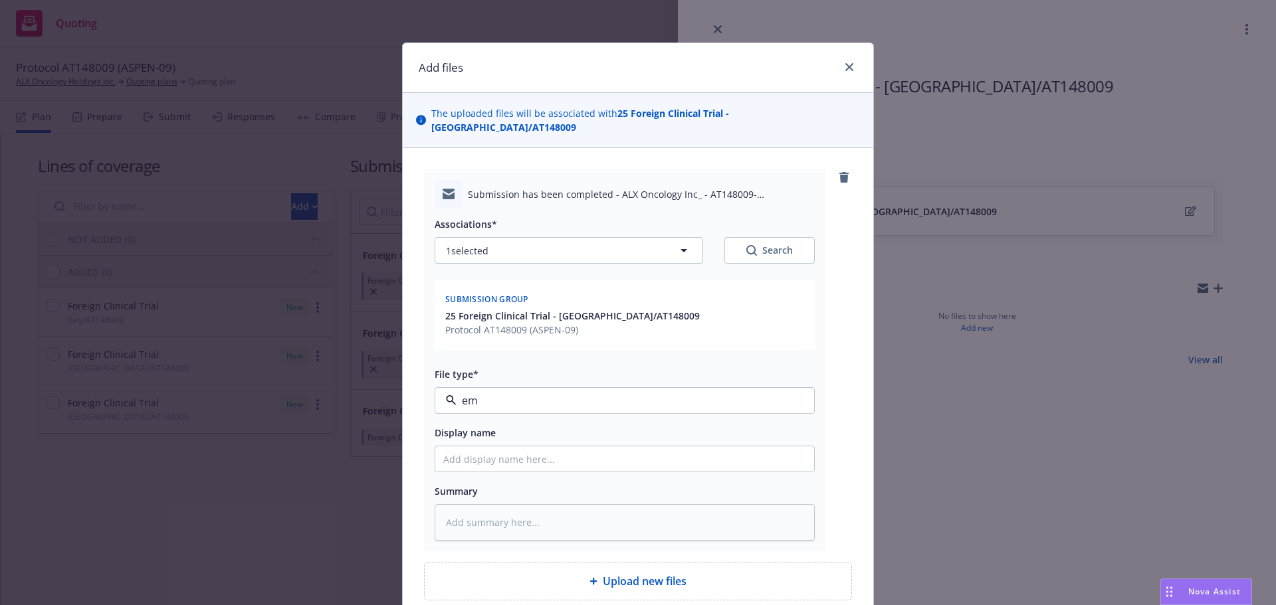
type textarea "x"
type input "Email"
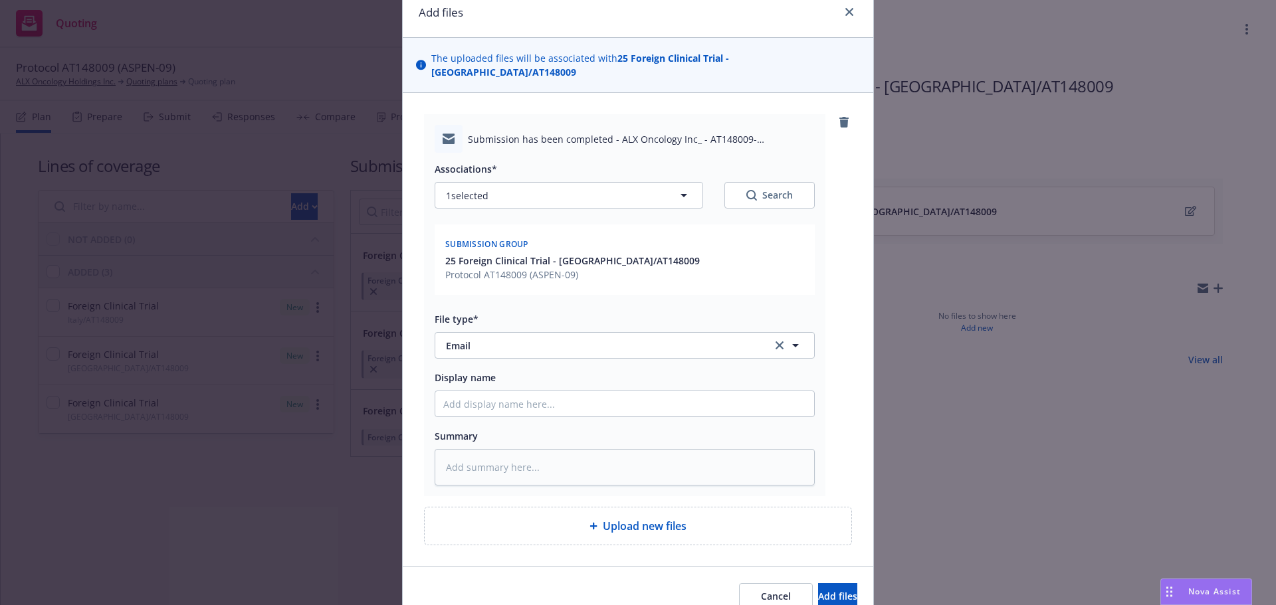
scroll to position [105, 0]
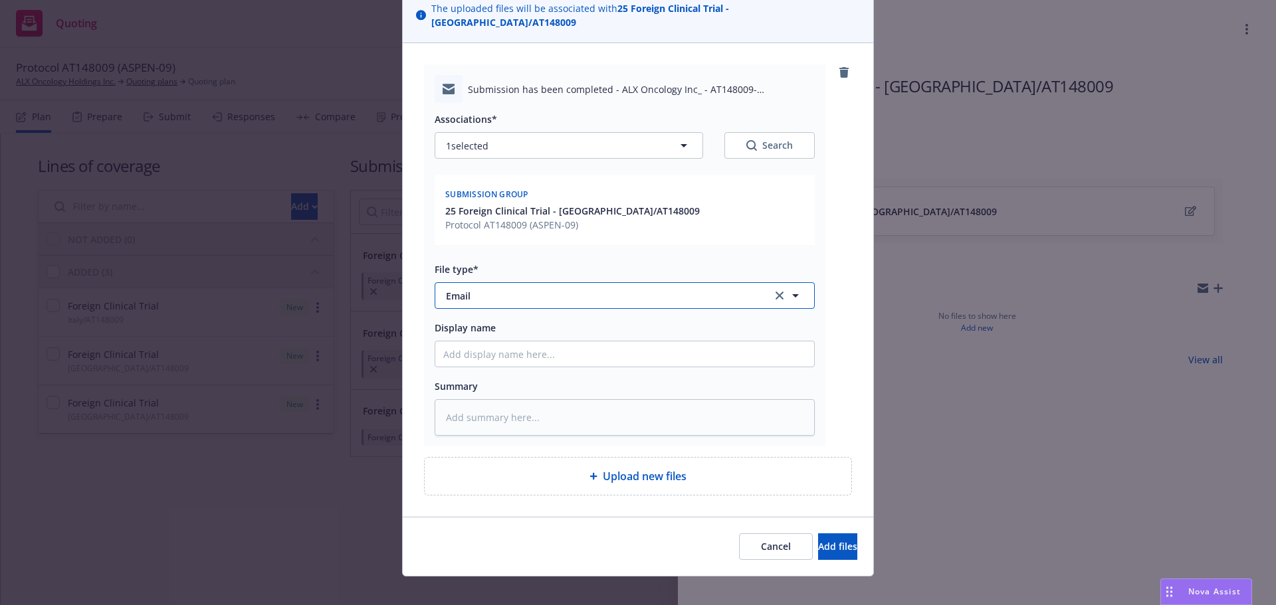
click at [517, 289] on span "Email" at bounding box center [600, 296] width 308 height 14
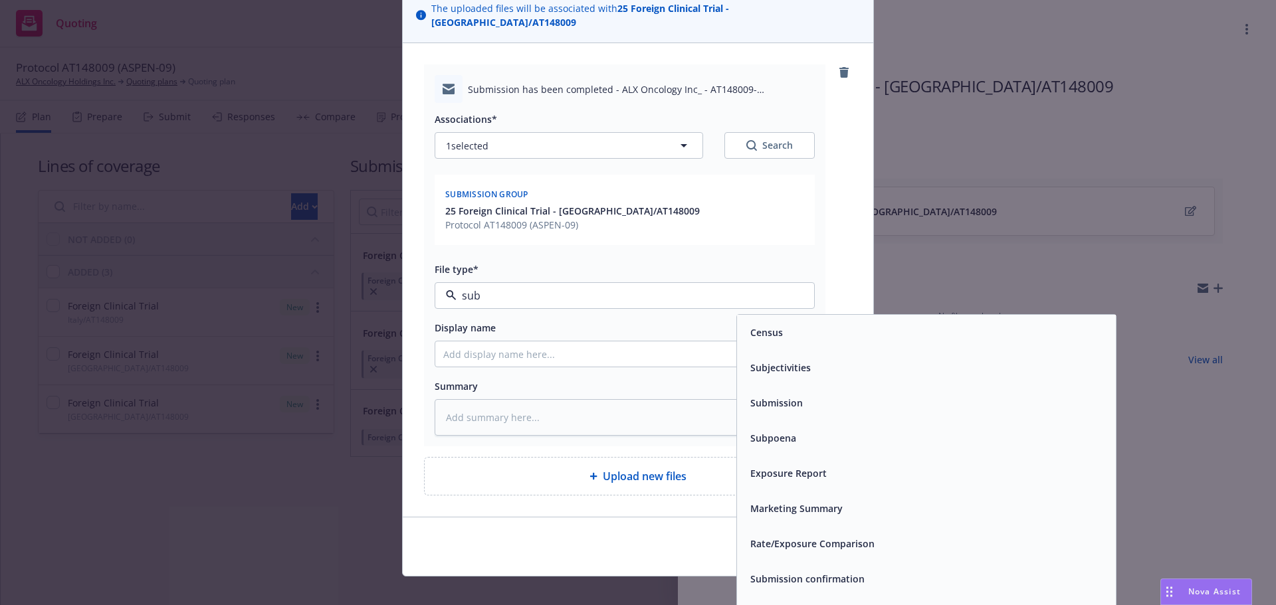
type input "subm"
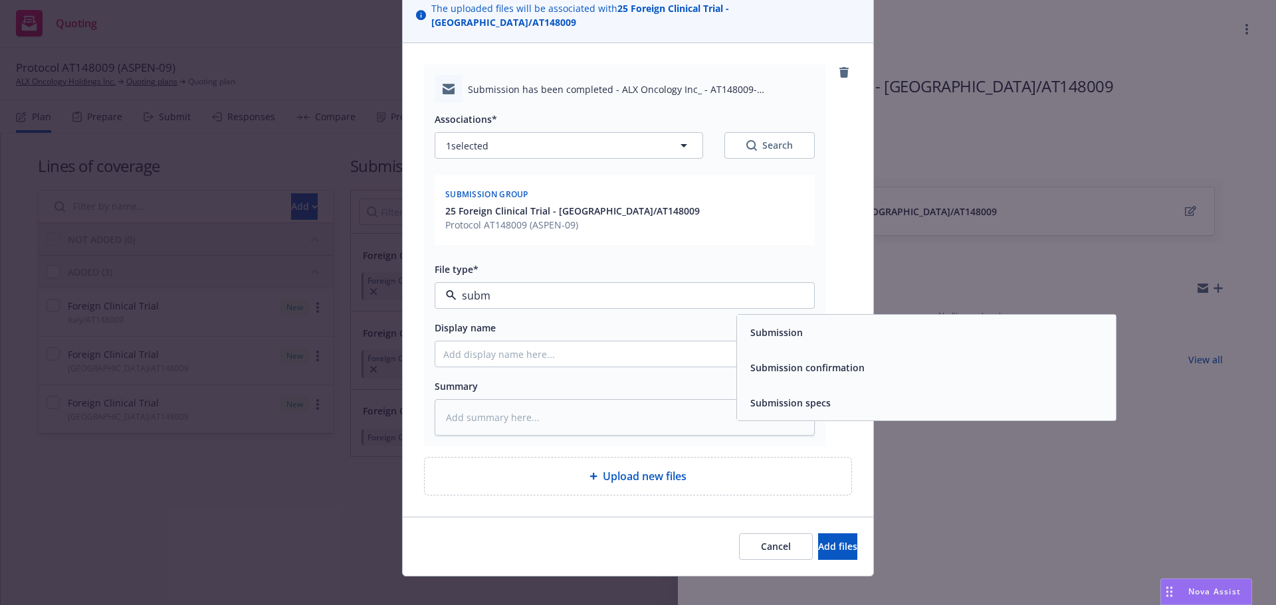
click at [779, 323] on div "Submission" at bounding box center [775, 332] width 60 height 19
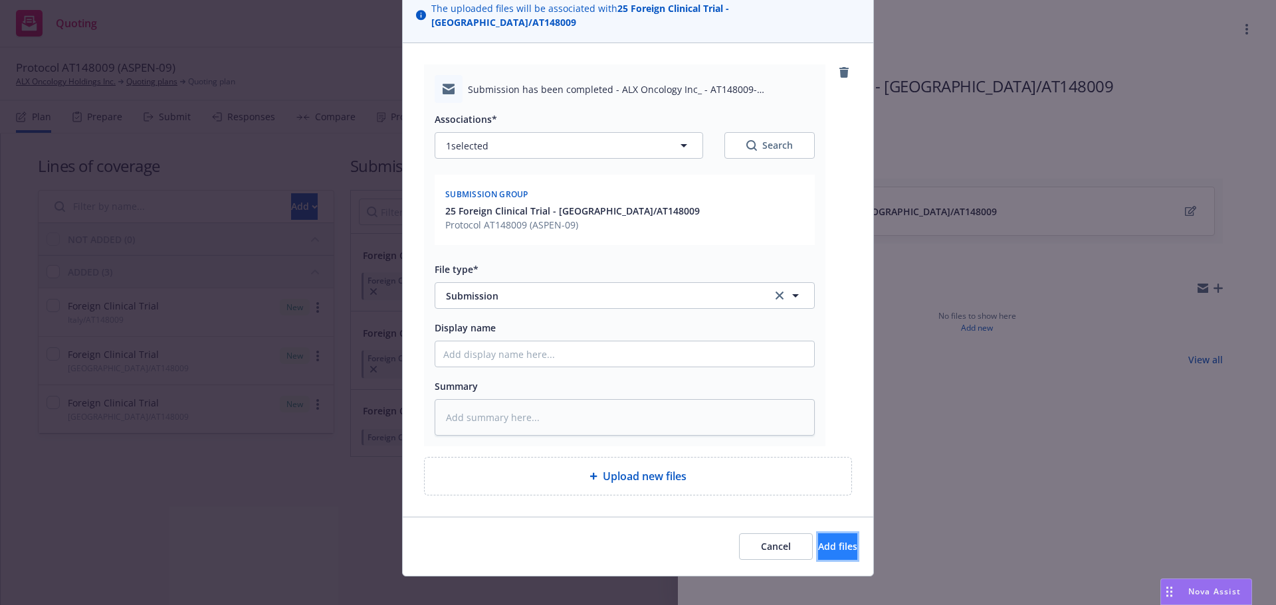
click at [818, 534] on button "Add files" at bounding box center [837, 547] width 39 height 27
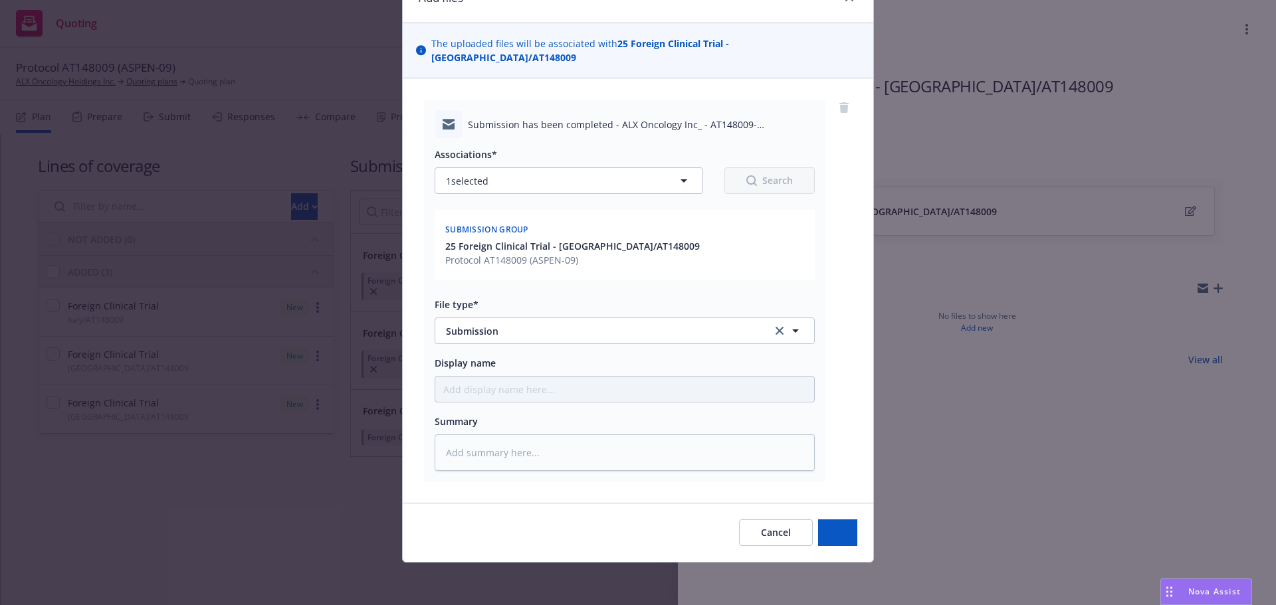
scroll to position [56, 0]
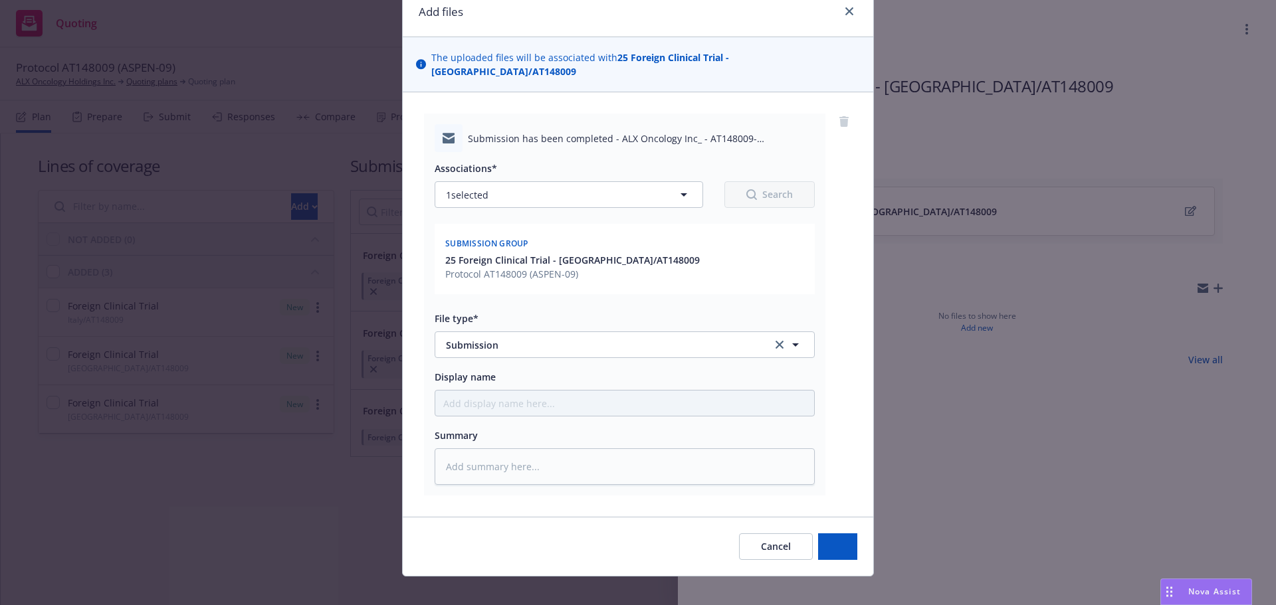
type textarea "x"
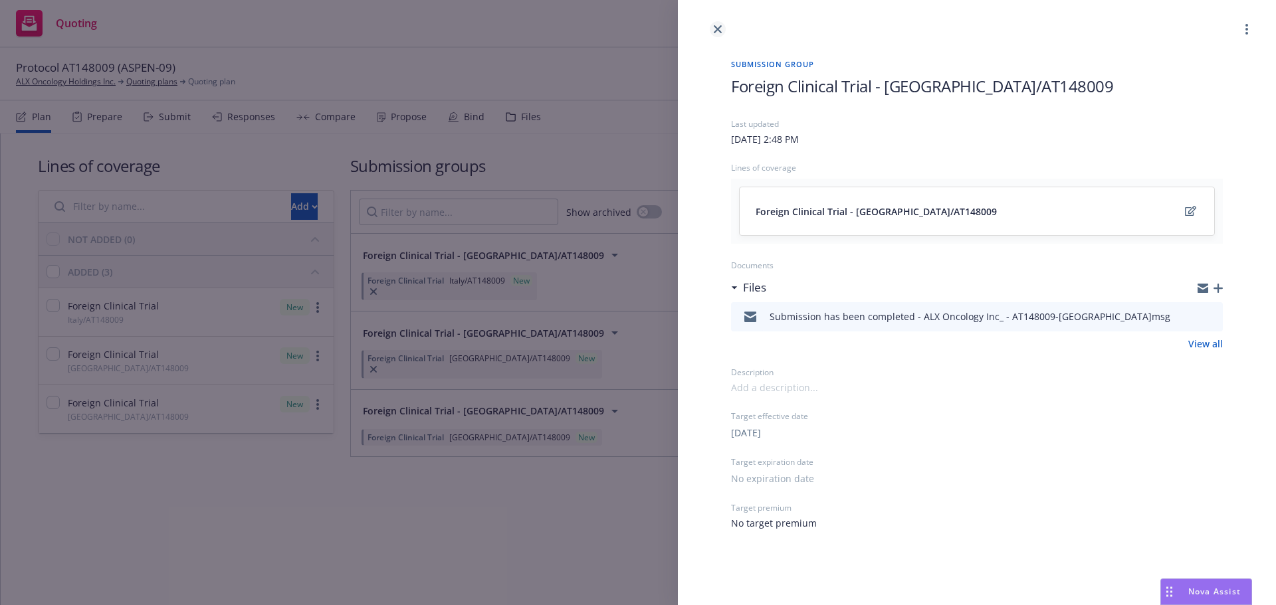
click at [719, 28] on icon "close" at bounding box center [718, 29] width 8 height 8
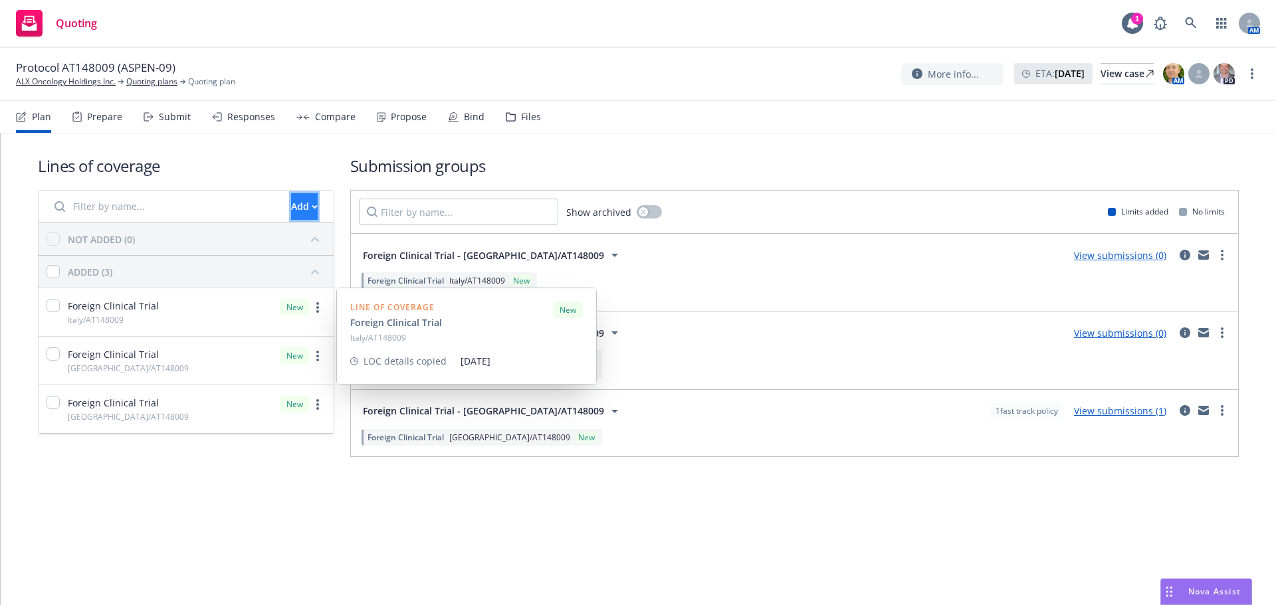
click at [291, 204] on div "Add" at bounding box center [304, 206] width 27 height 25
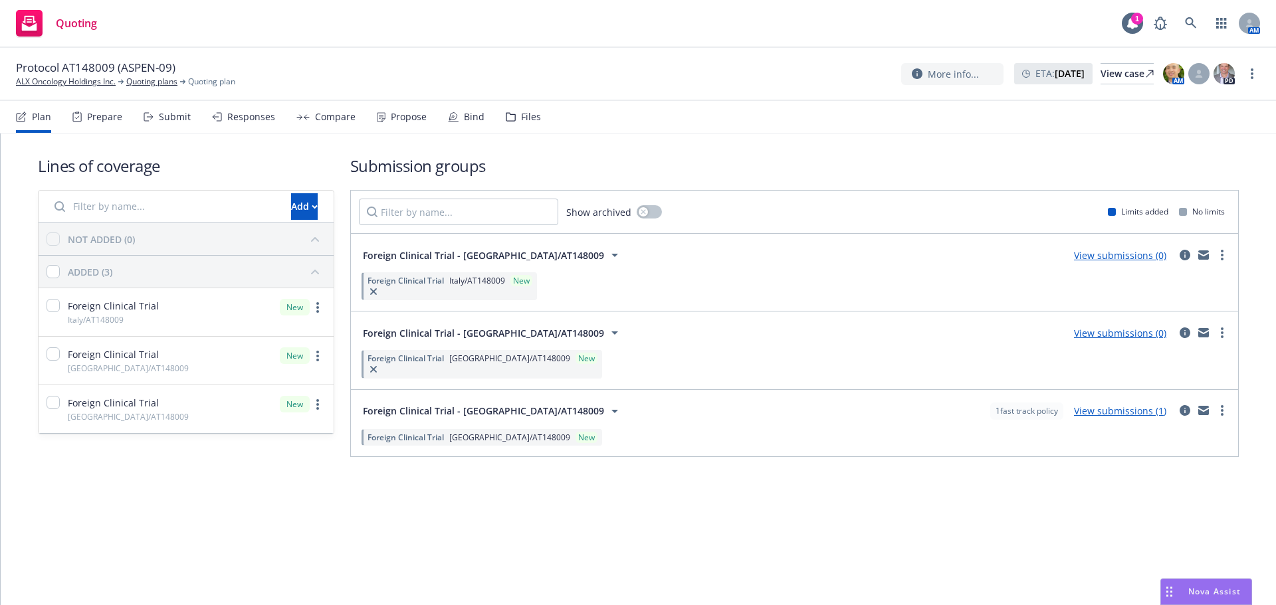
click at [356, 241] on span "Create new business lines of coverage" at bounding box center [349, 241] width 203 height 13
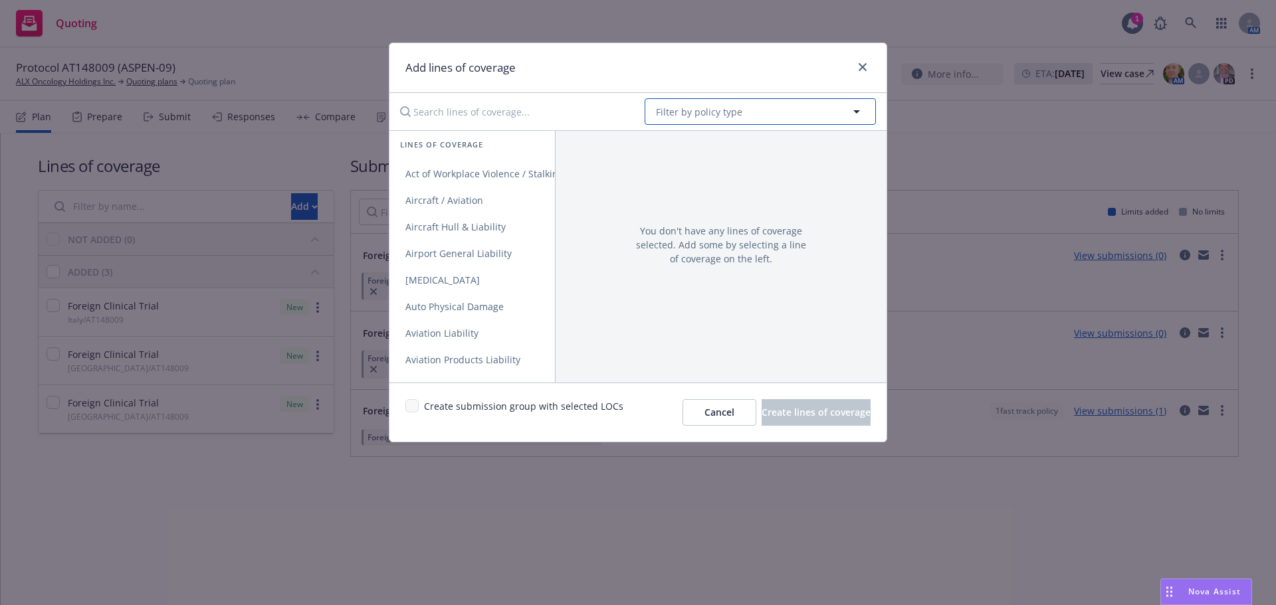
click at [743, 99] on button "Filter by policy type" at bounding box center [760, 111] width 231 height 27
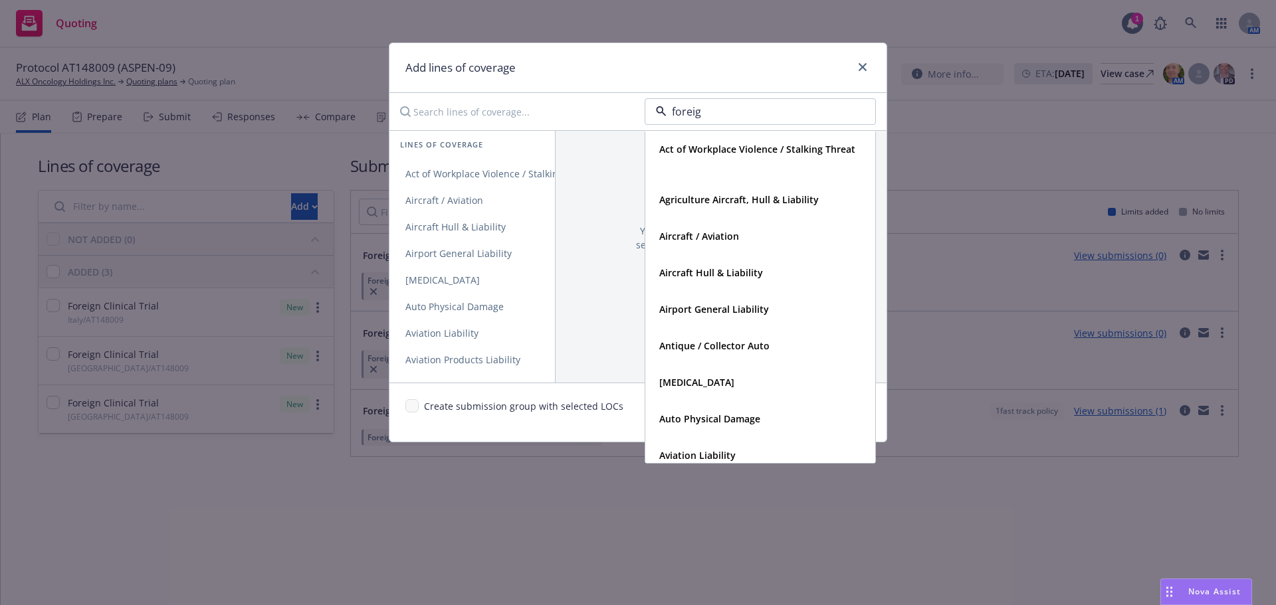
type input "foreign"
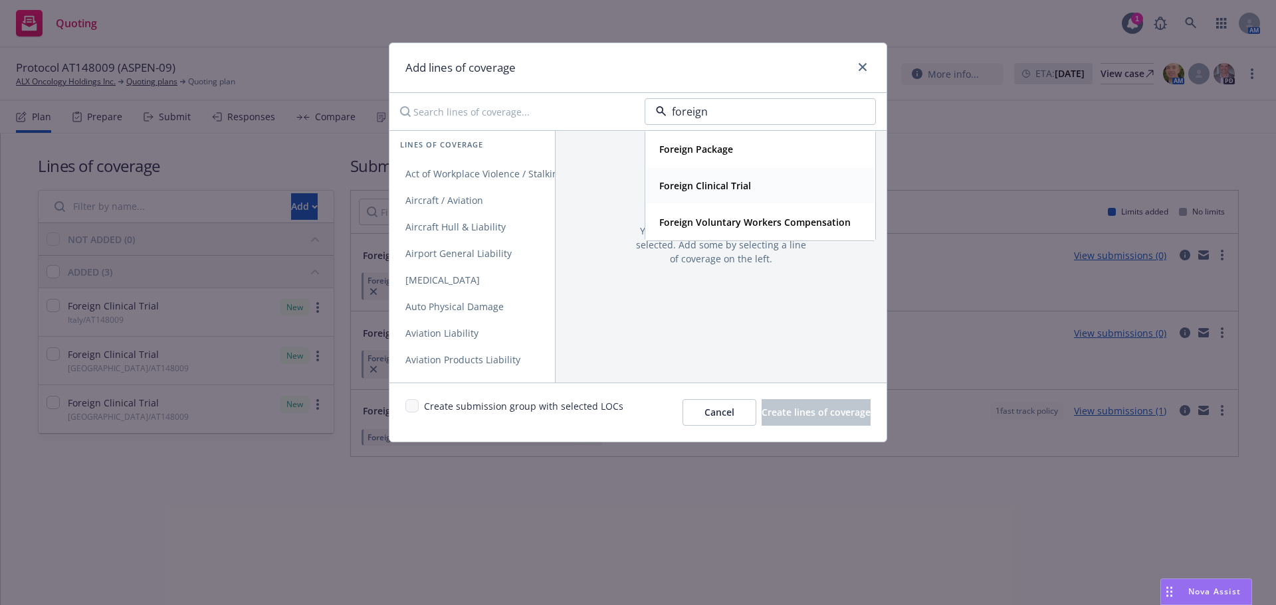
click at [723, 181] on strong "Foreign Clinical Trial" at bounding box center [705, 185] width 92 height 13
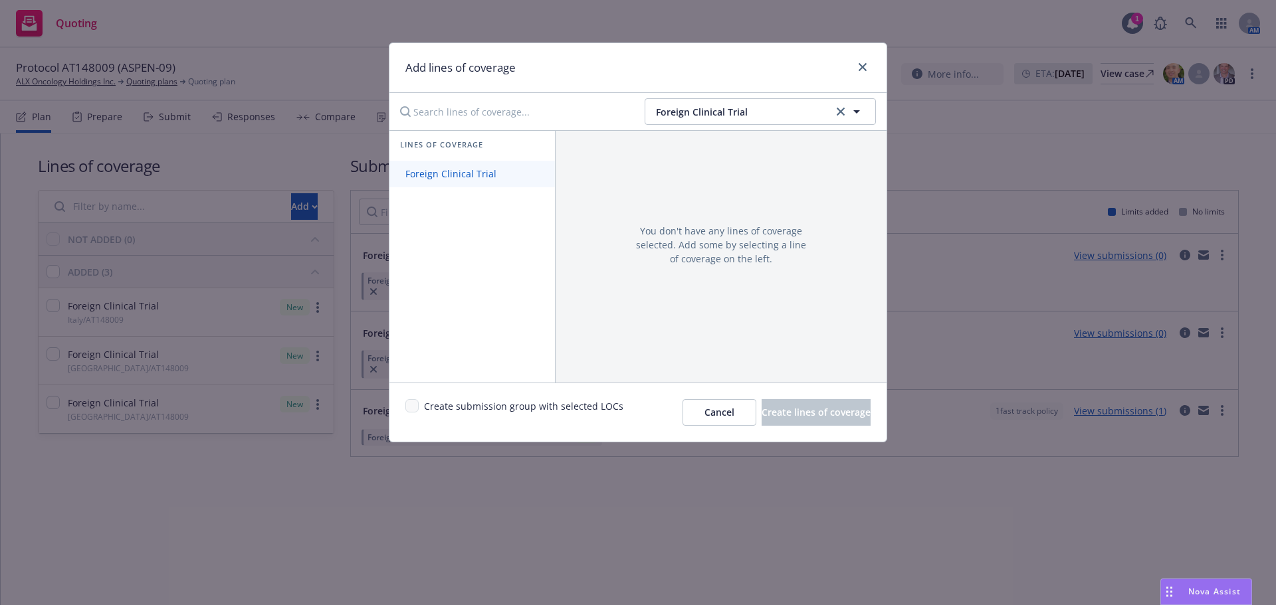
click at [453, 165] on link "Foreign Clinical Trial" at bounding box center [471, 174] width 165 height 27
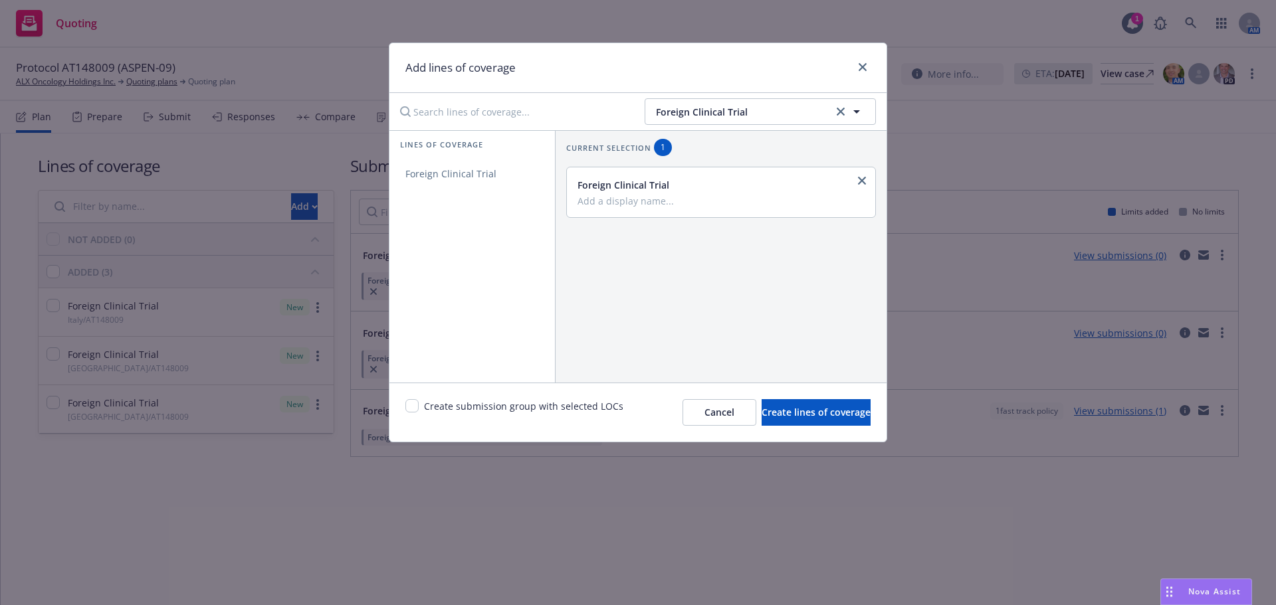
click at [636, 207] on input "Add a display name..." at bounding box center [720, 201] width 284 height 12
type input "Spain/AT48009"
drag, startPoint x: 770, startPoint y: 407, endPoint x: 784, endPoint y: 360, distance: 49.0
click at [778, 380] on div "Add lines of coverage Foreign Clinical Trial Lines of coverage Foreign Clinical…" at bounding box center [638, 243] width 498 height 400
click at [780, 411] on span "Create lines of coverage" at bounding box center [816, 412] width 109 height 13
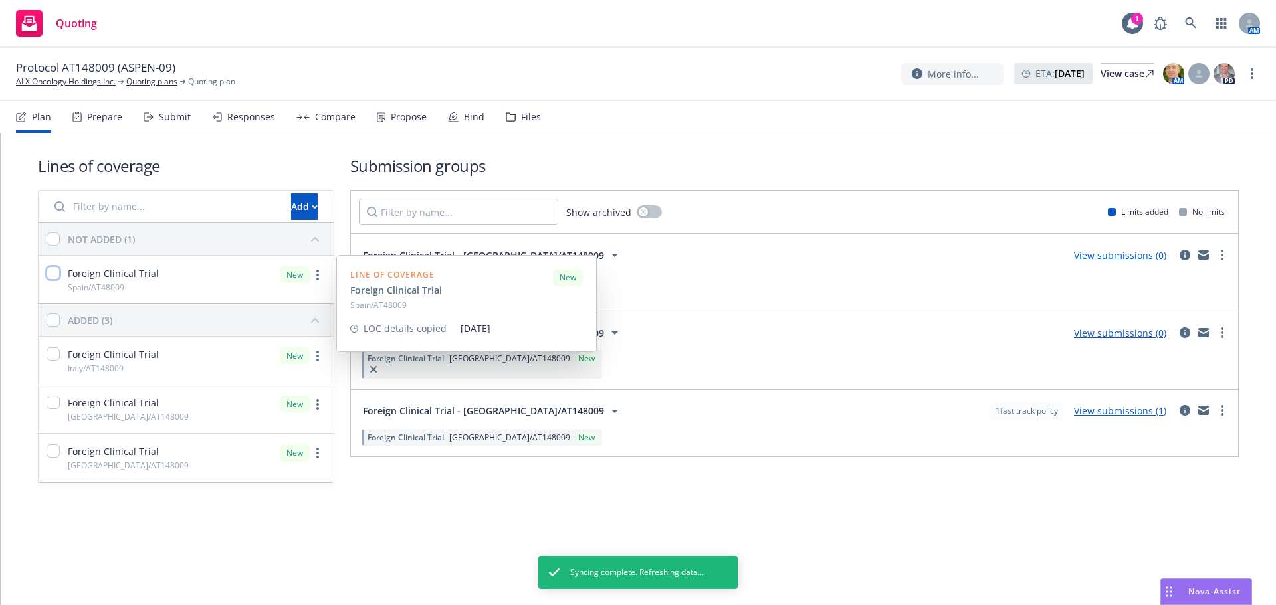
click at [54, 272] on input "checkbox" at bounding box center [53, 272] width 13 height 13
checkbox input "true"
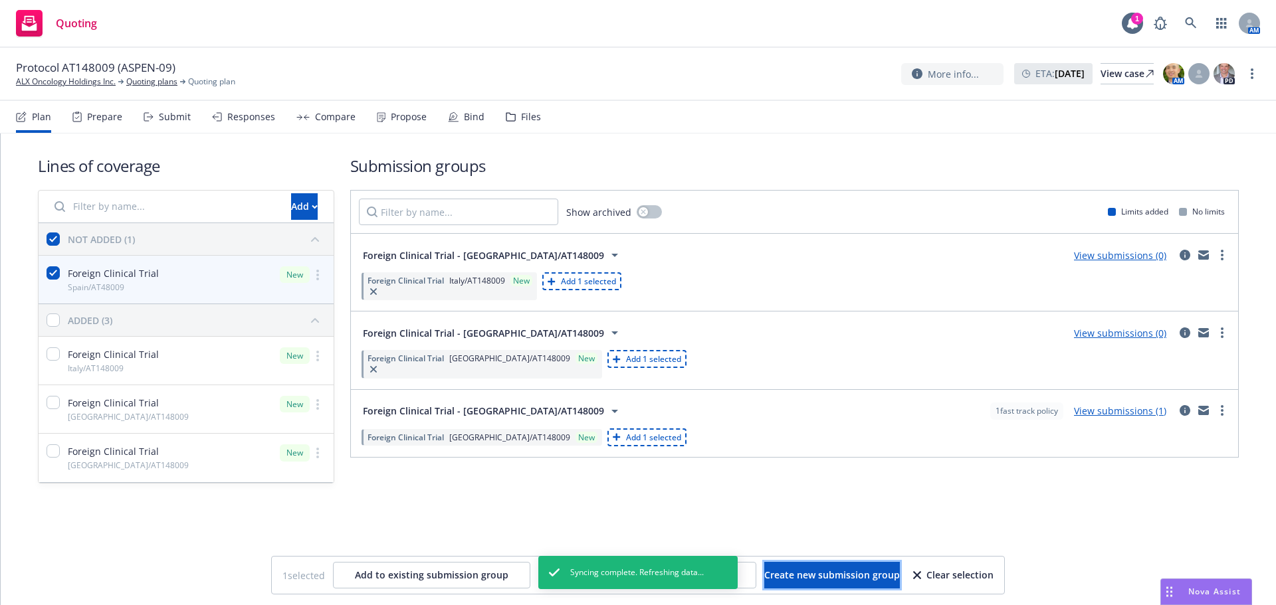
click at [871, 576] on span "Create new submission group" at bounding box center [832, 575] width 136 height 13
checkbox input "false"
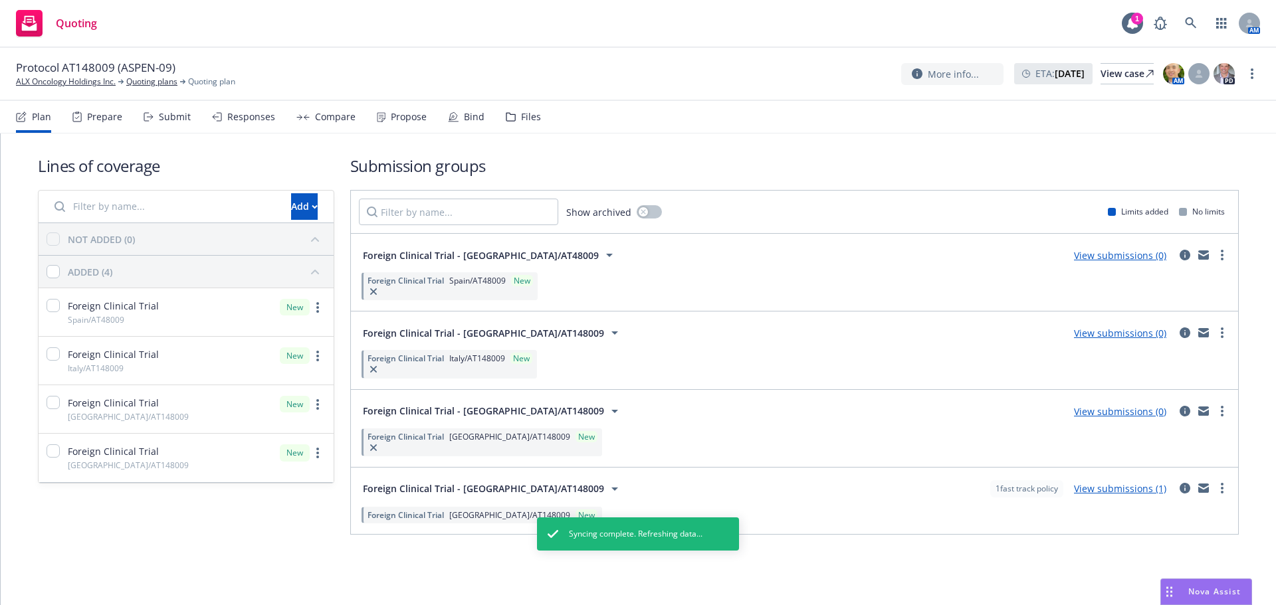
drag, startPoint x: 519, startPoint y: 114, endPoint x: 551, endPoint y: 133, distance: 36.9
click at [521, 114] on div "Files" at bounding box center [531, 117] width 20 height 11
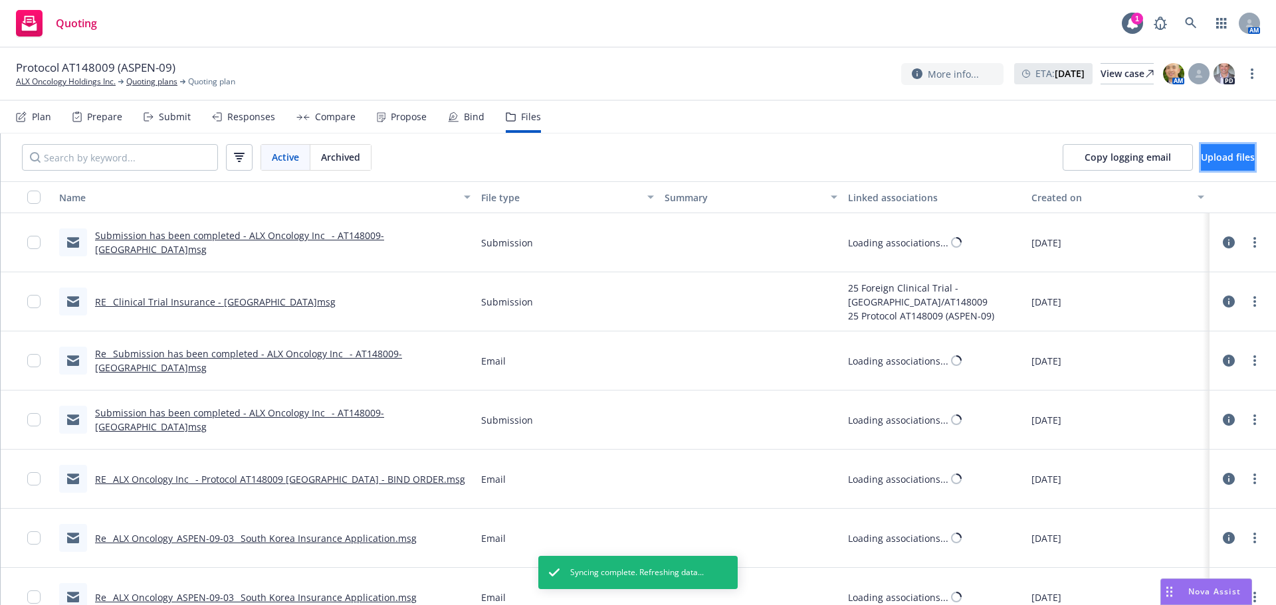
click at [1217, 162] on span "Upload files" at bounding box center [1228, 157] width 54 height 13
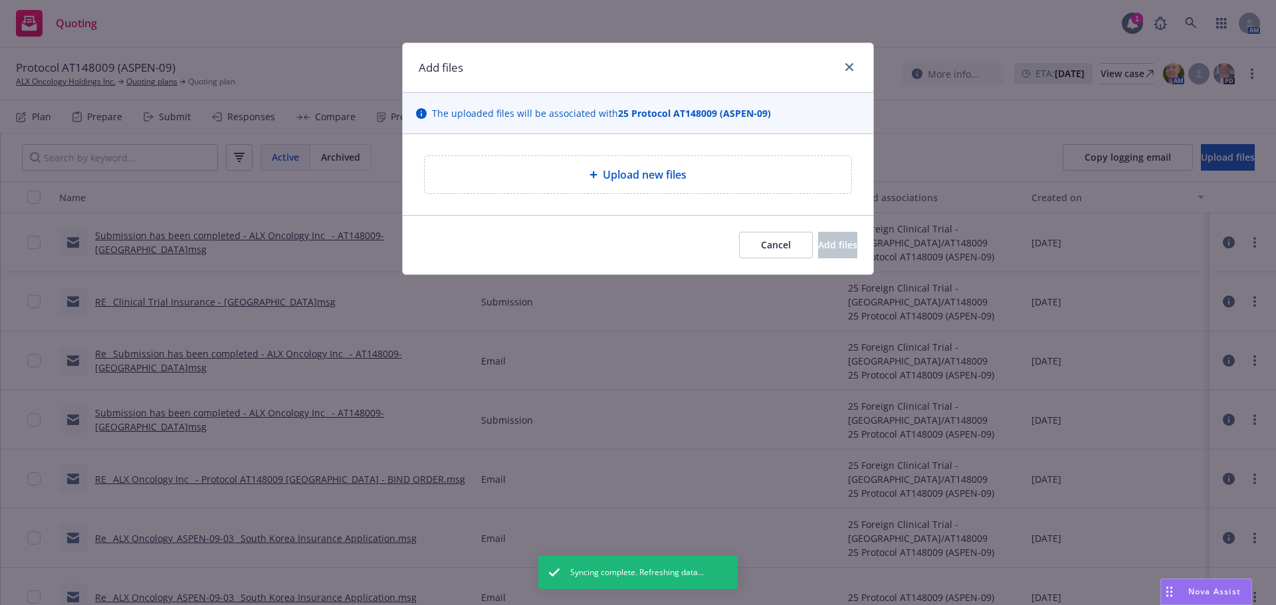
type textarea "x"
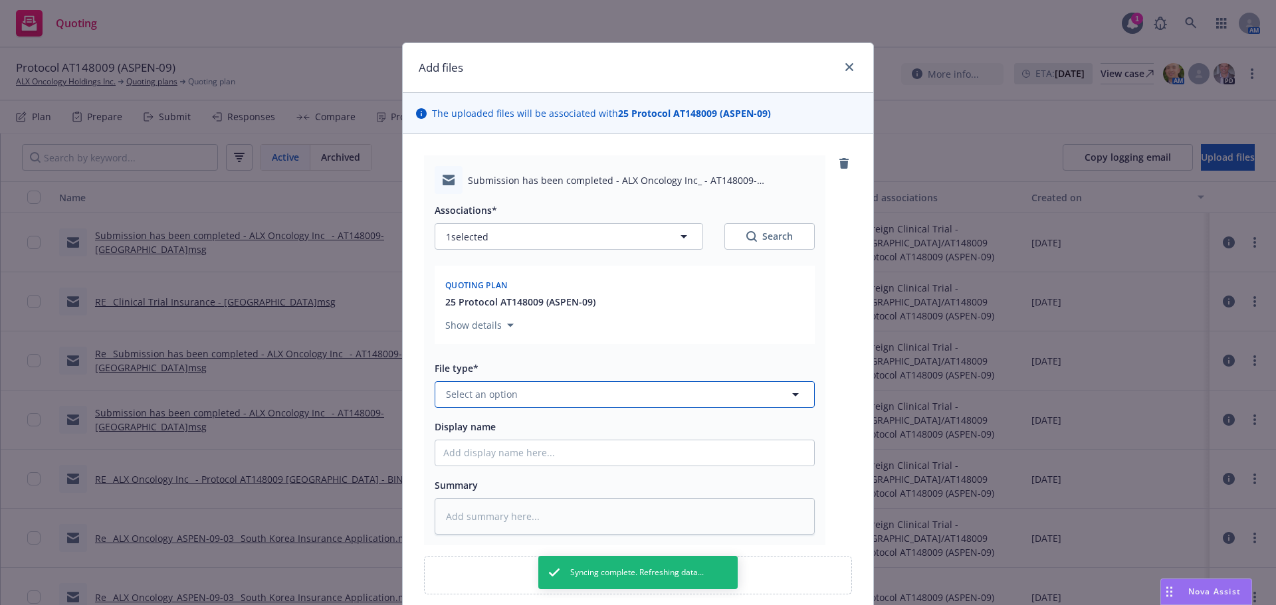
click at [534, 388] on button "Select an option" at bounding box center [625, 394] width 380 height 27
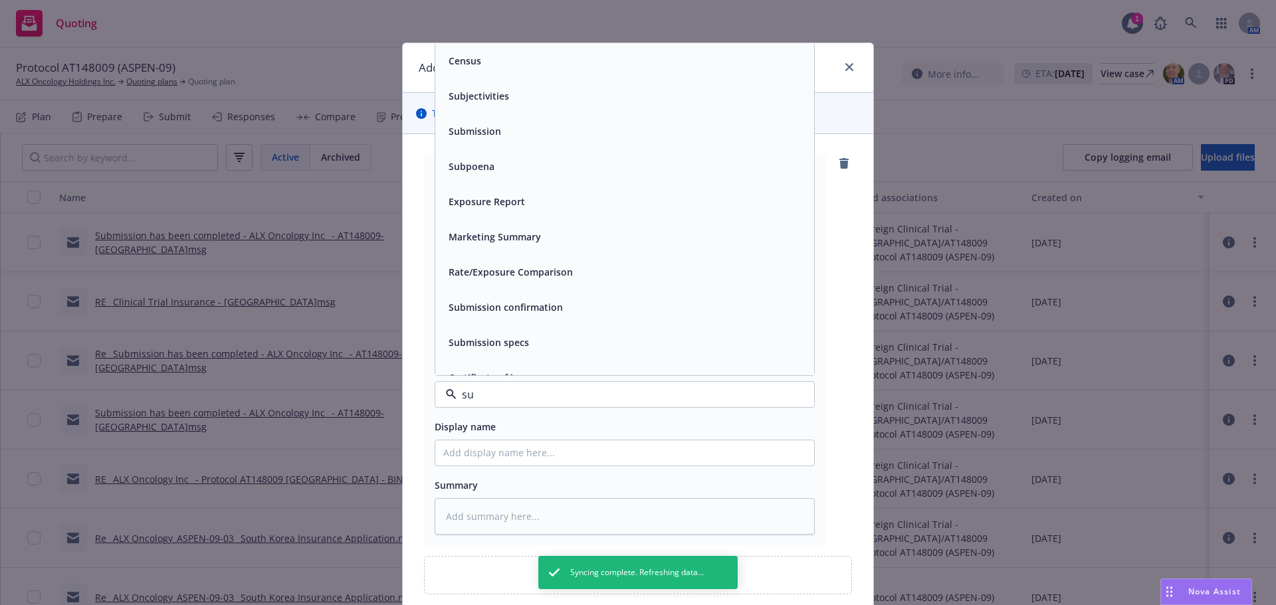
type input "sub"
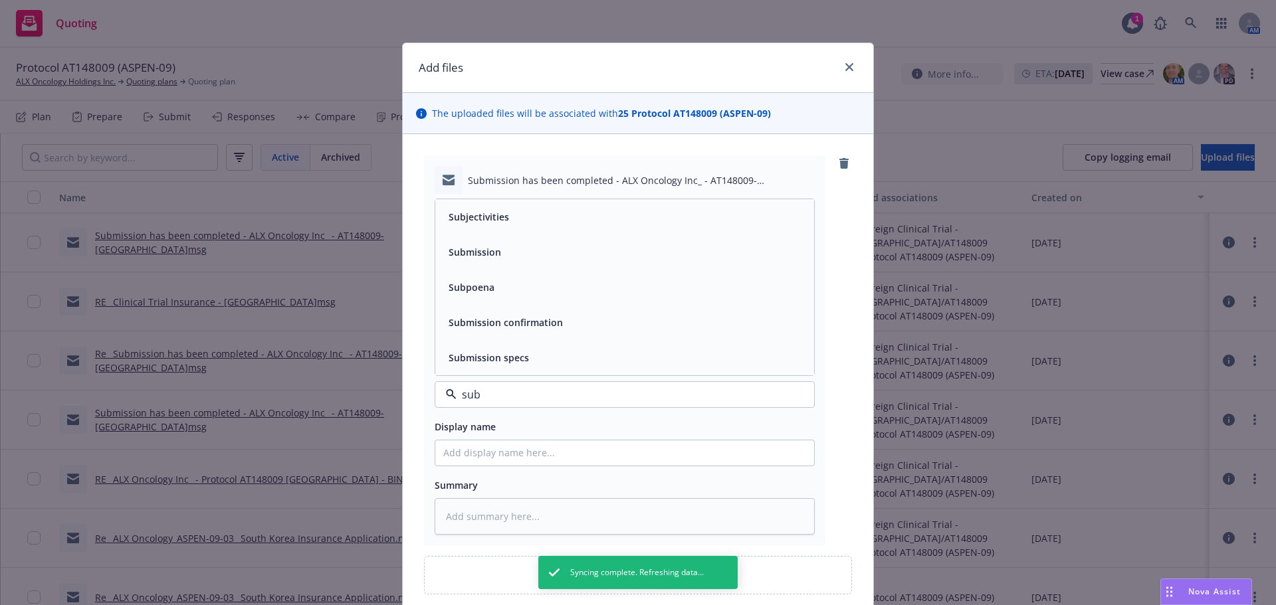
click at [549, 254] on div "Submission" at bounding box center [624, 252] width 363 height 19
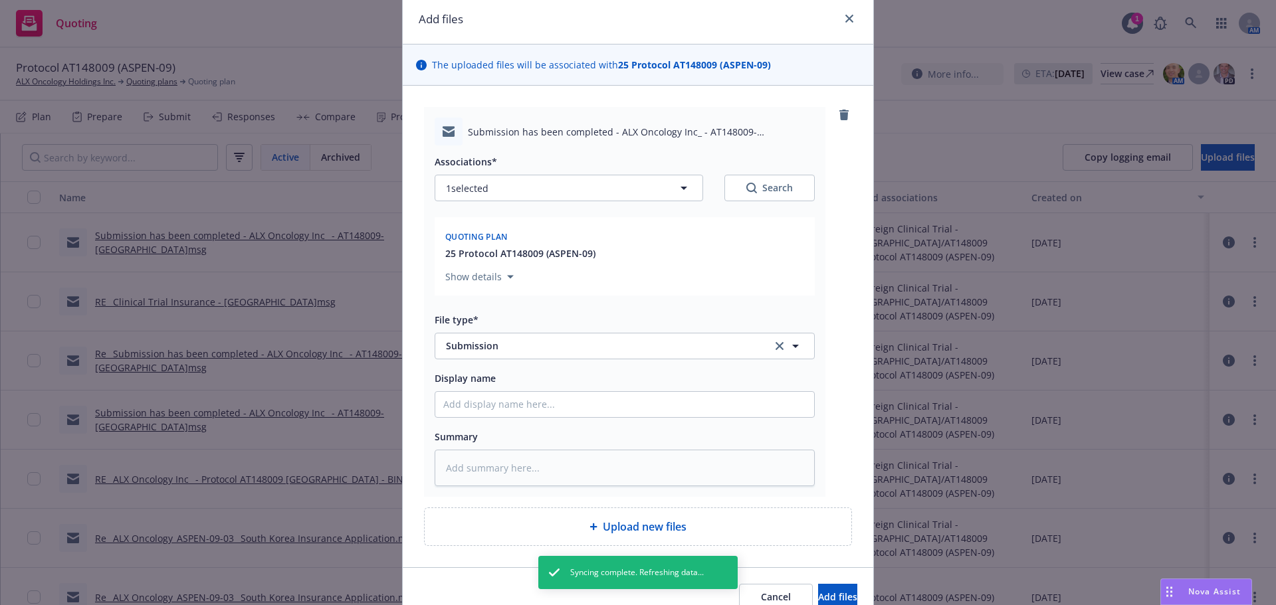
scroll to position [113, 0]
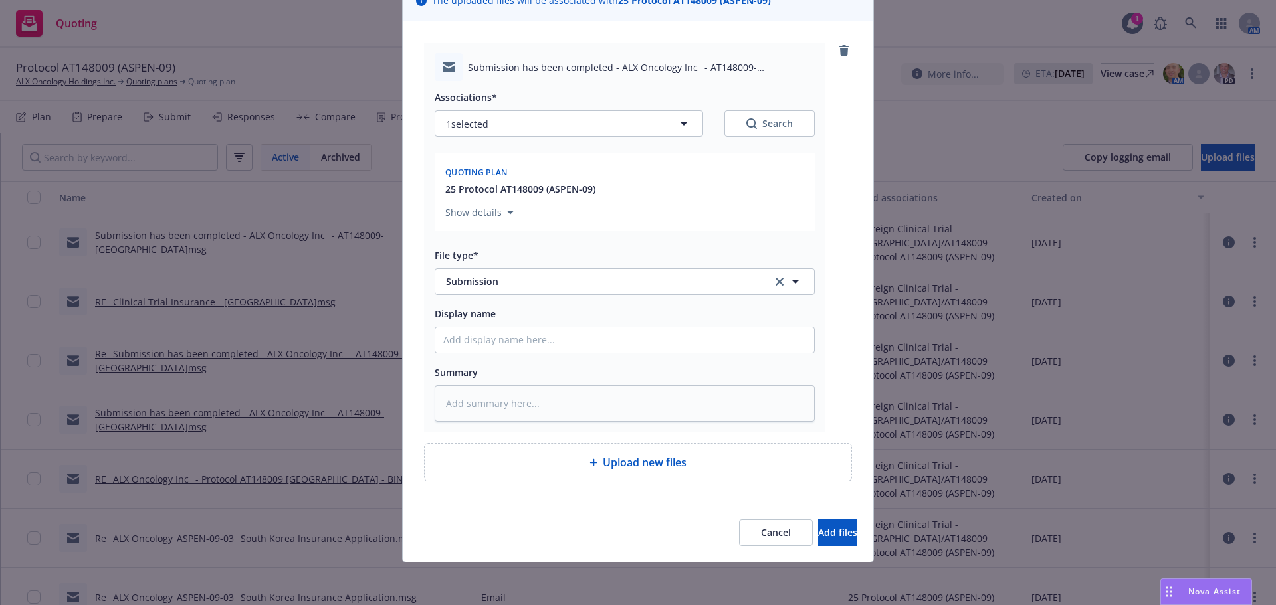
type textarea "x"
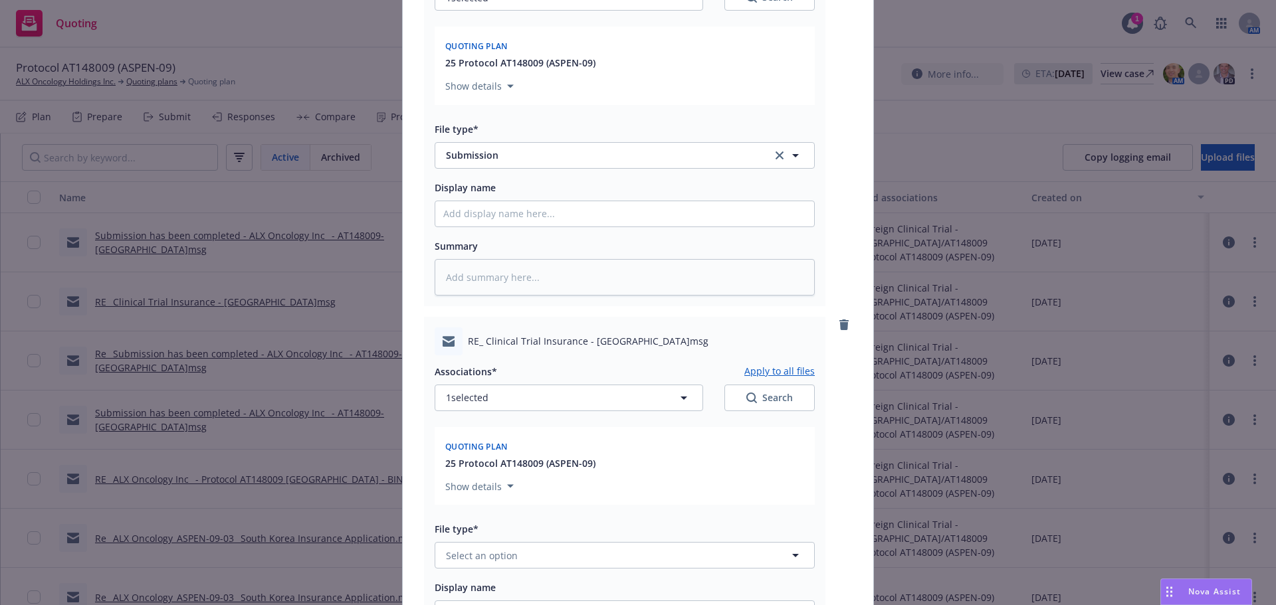
scroll to position [379, 0]
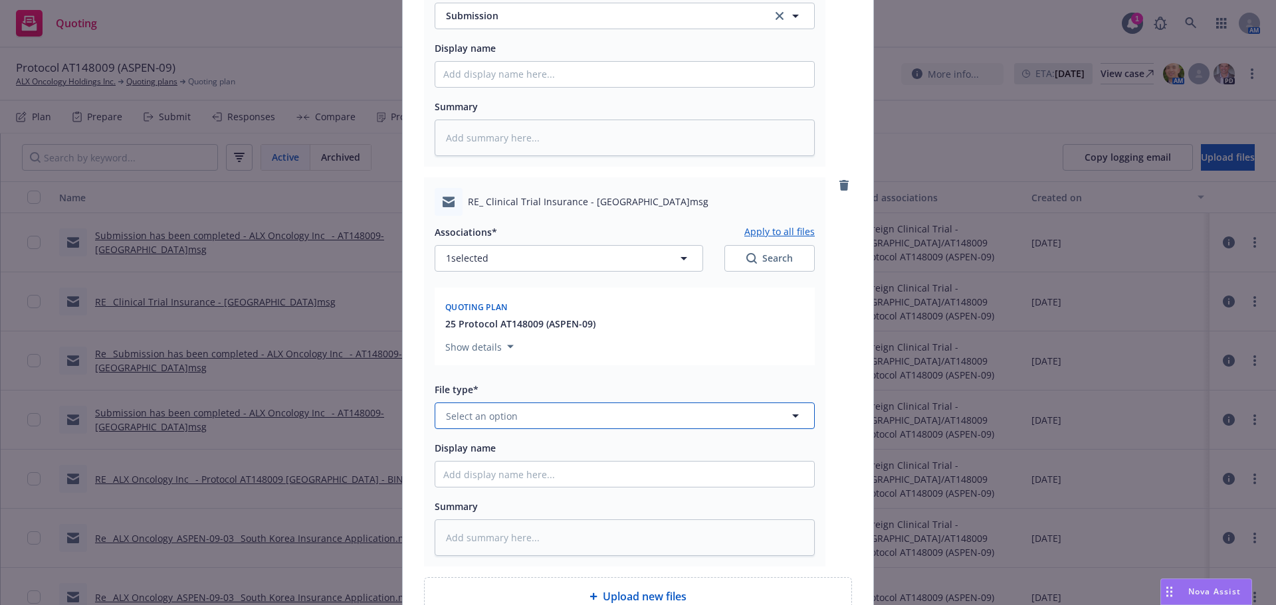
click at [484, 417] on span "Select an option" at bounding box center [482, 416] width 72 height 14
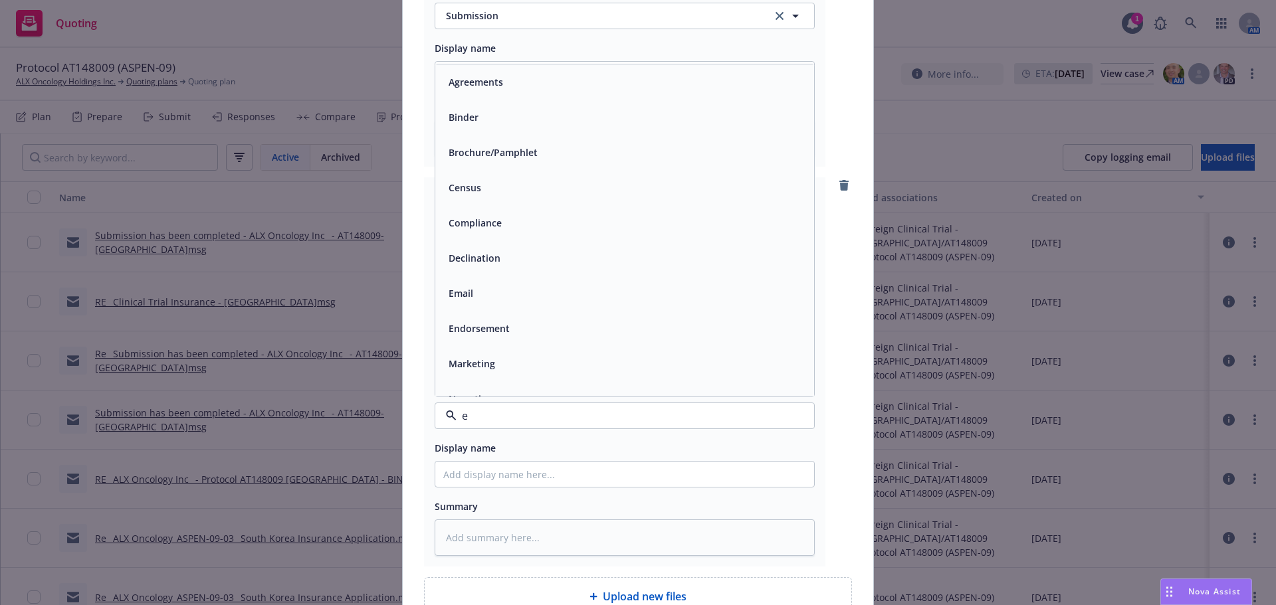
type input "em"
click at [488, 124] on div "Email" at bounding box center [624, 117] width 363 height 19
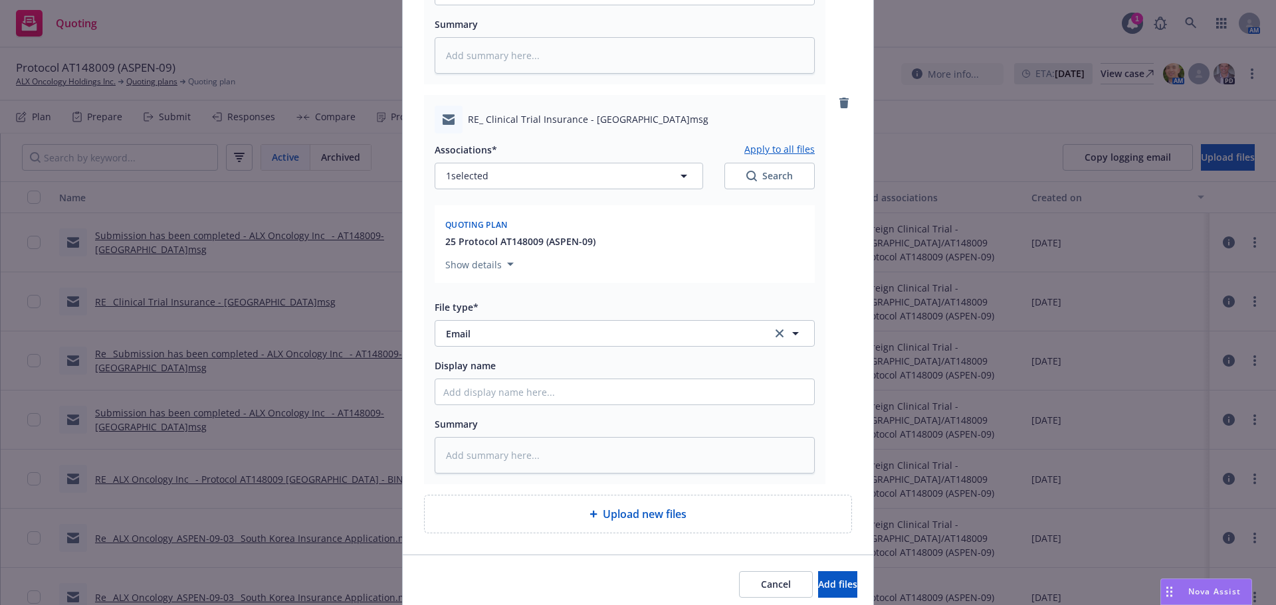
scroll to position [513, 0]
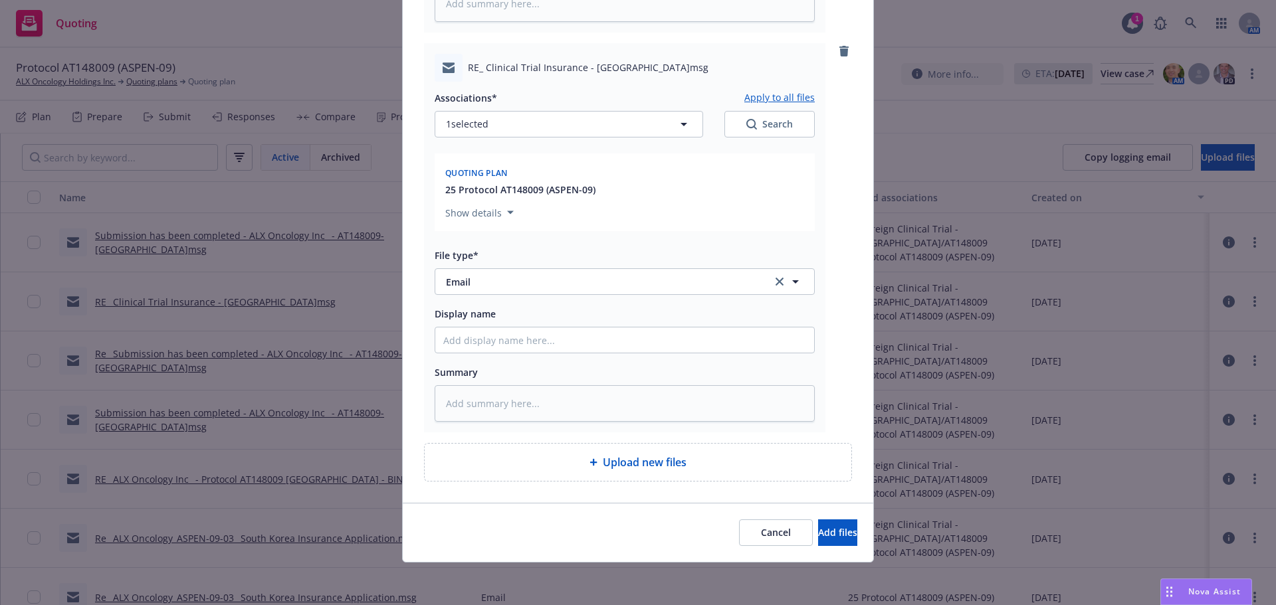
type textarea "x"
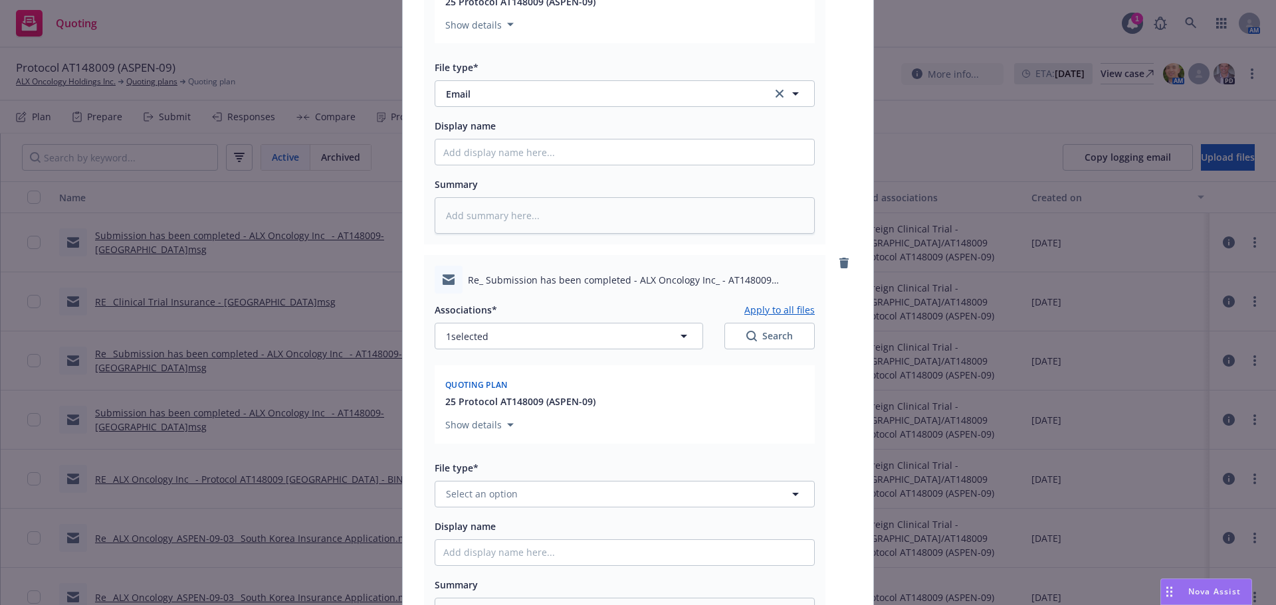
scroll to position [912, 0]
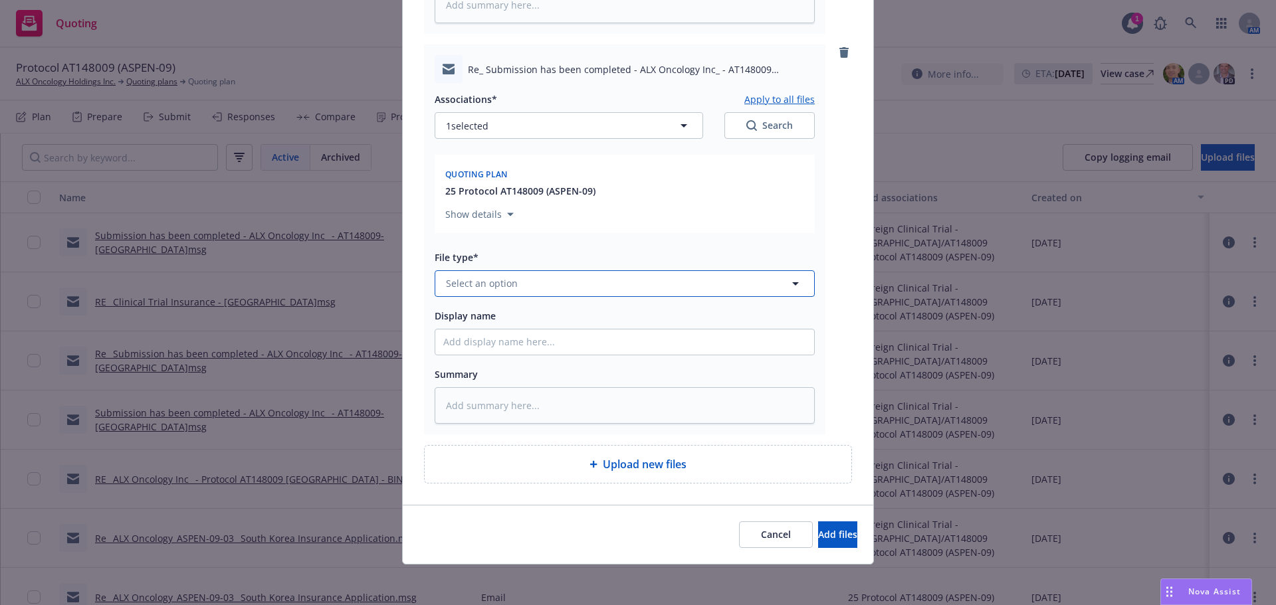
click at [518, 274] on button "Select an option" at bounding box center [625, 283] width 380 height 27
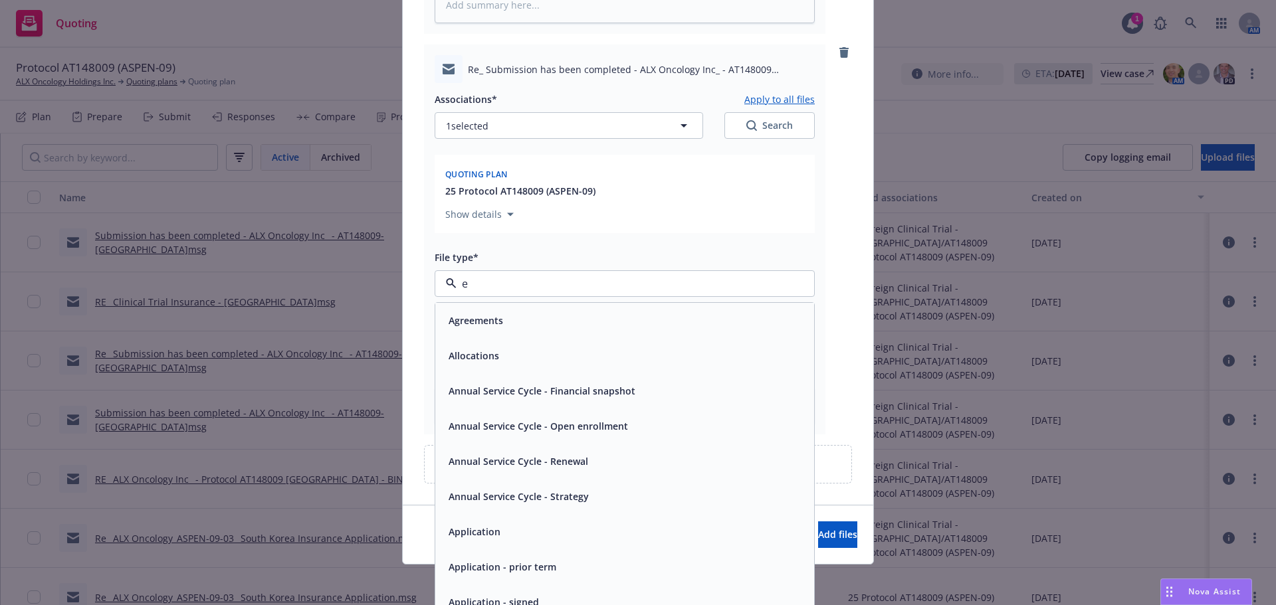
type input "em"
click at [586, 356] on div "Email" at bounding box center [624, 355] width 363 height 19
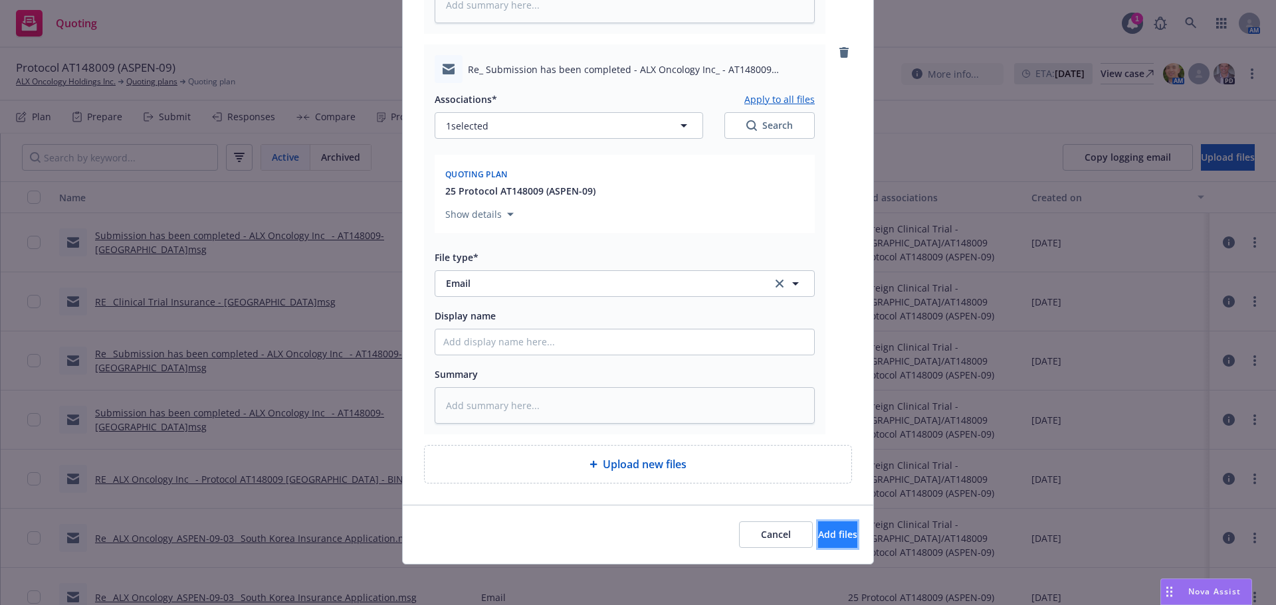
click at [818, 544] on button "Add files" at bounding box center [837, 535] width 39 height 27
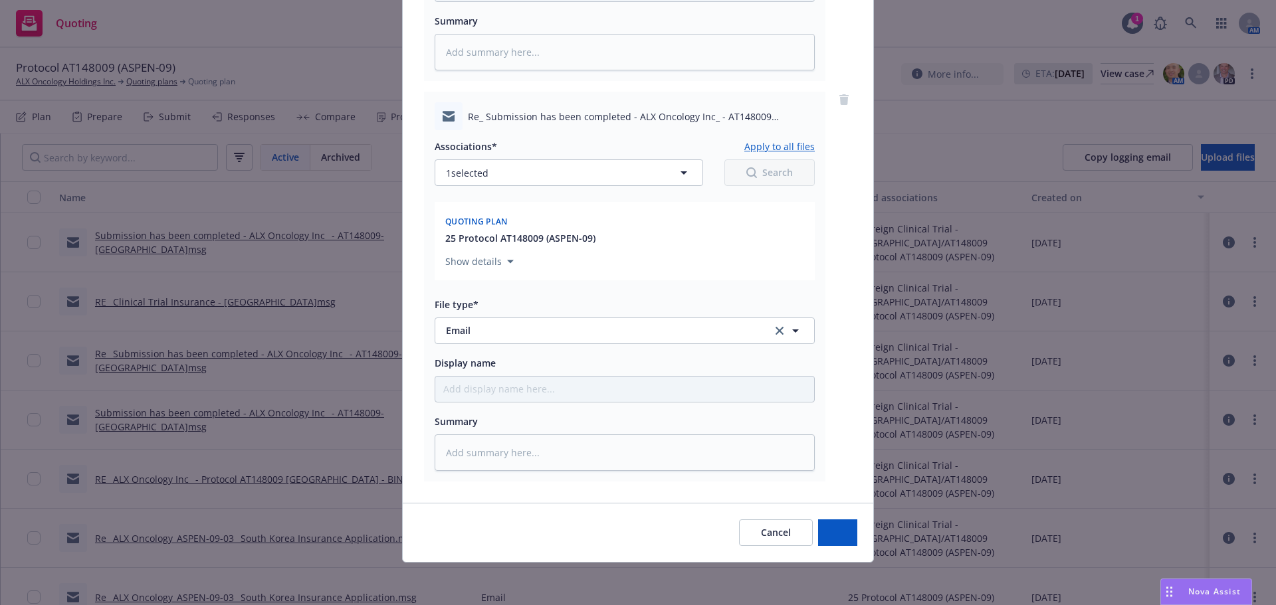
scroll to position [865, 0]
type textarea "x"
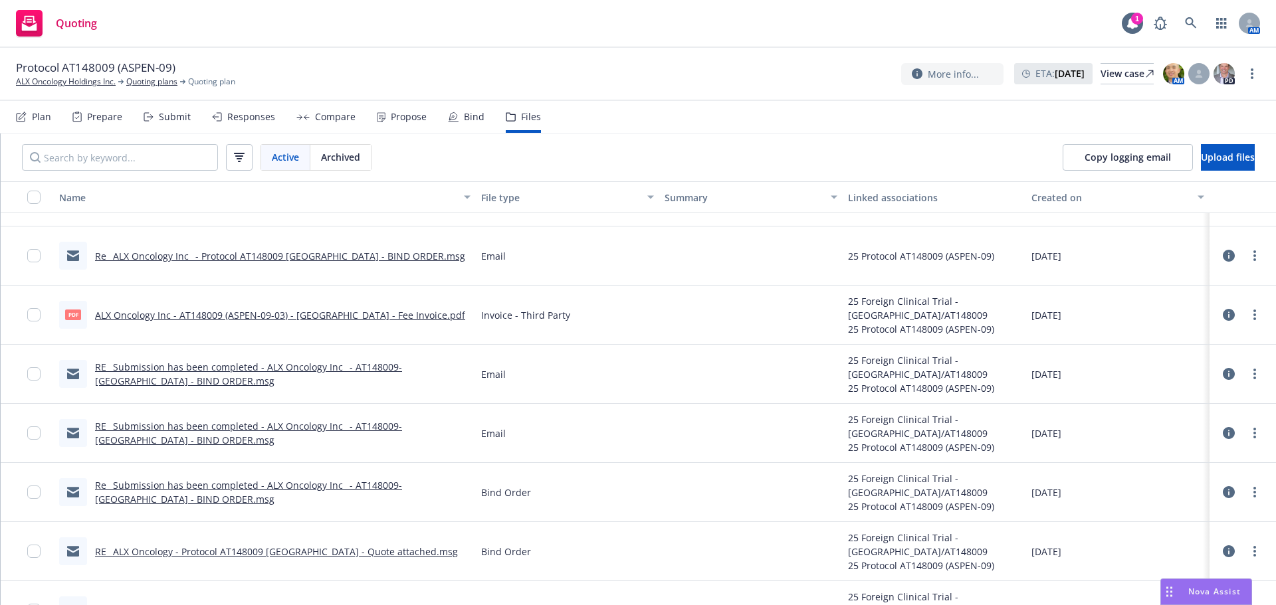
scroll to position [804, 0]
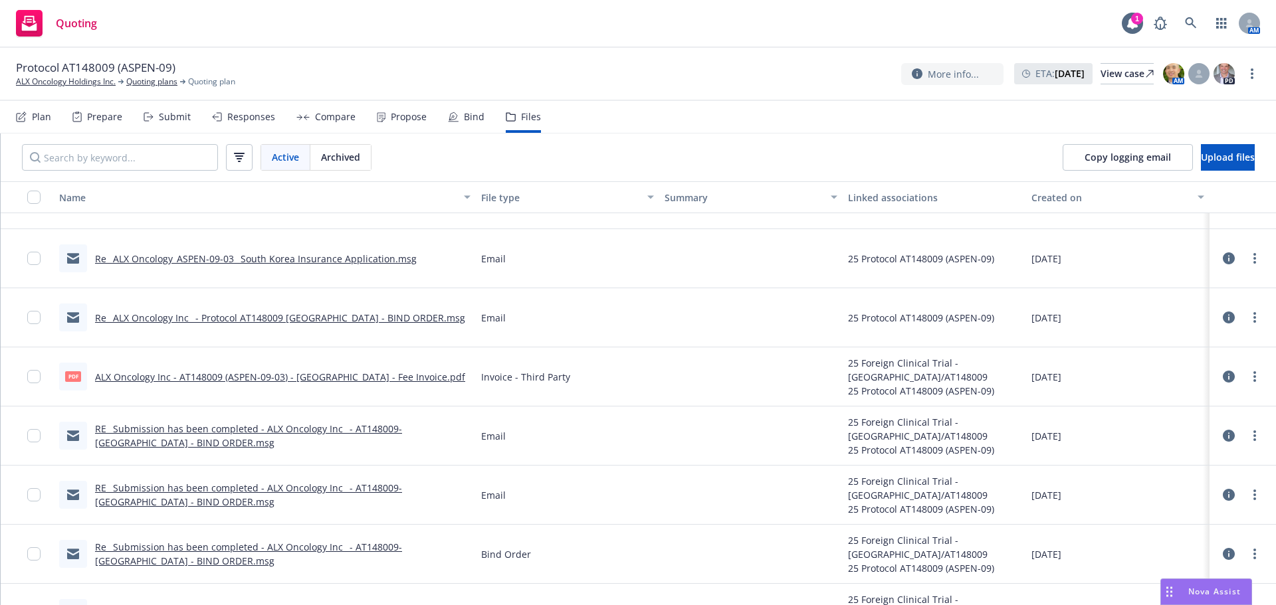
click at [333, 379] on link "ALX Oncology Inc - AT148009 (ASPEN-09-03) - [GEOGRAPHIC_DATA] - Fee Invoice.pdf" at bounding box center [280, 377] width 370 height 13
